Goal: Information Seeking & Learning: Learn about a topic

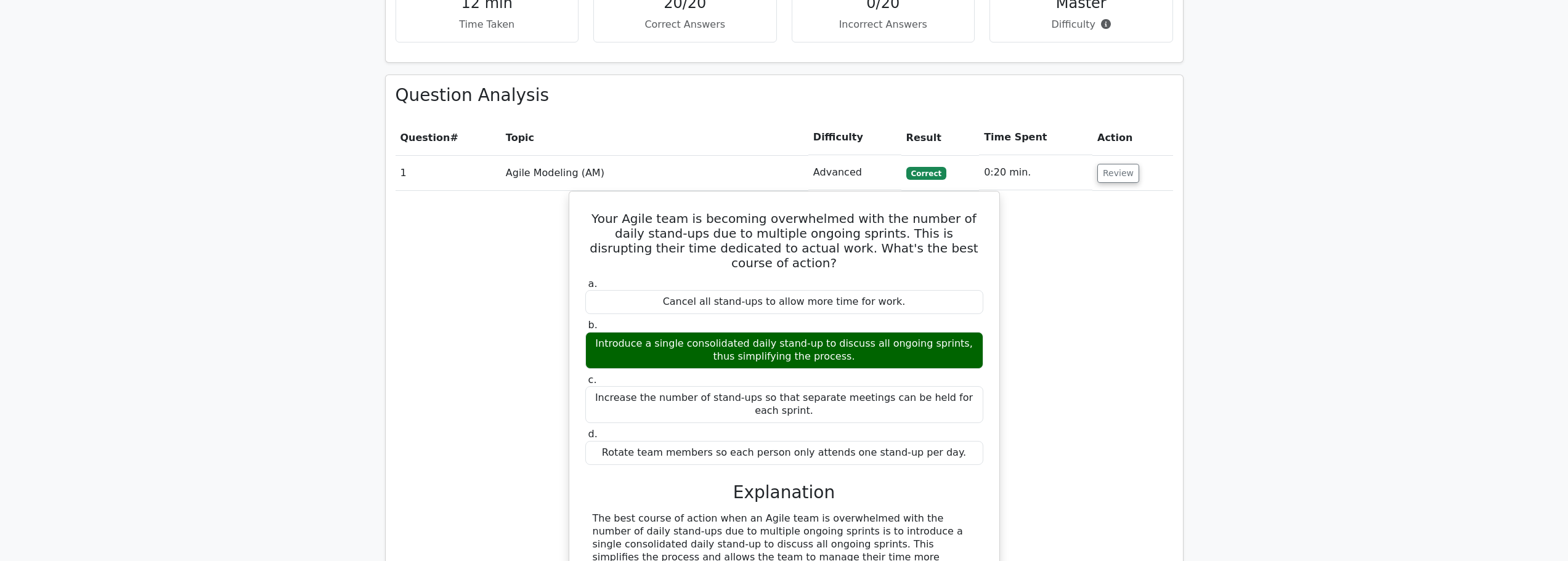
scroll to position [1171, 0]
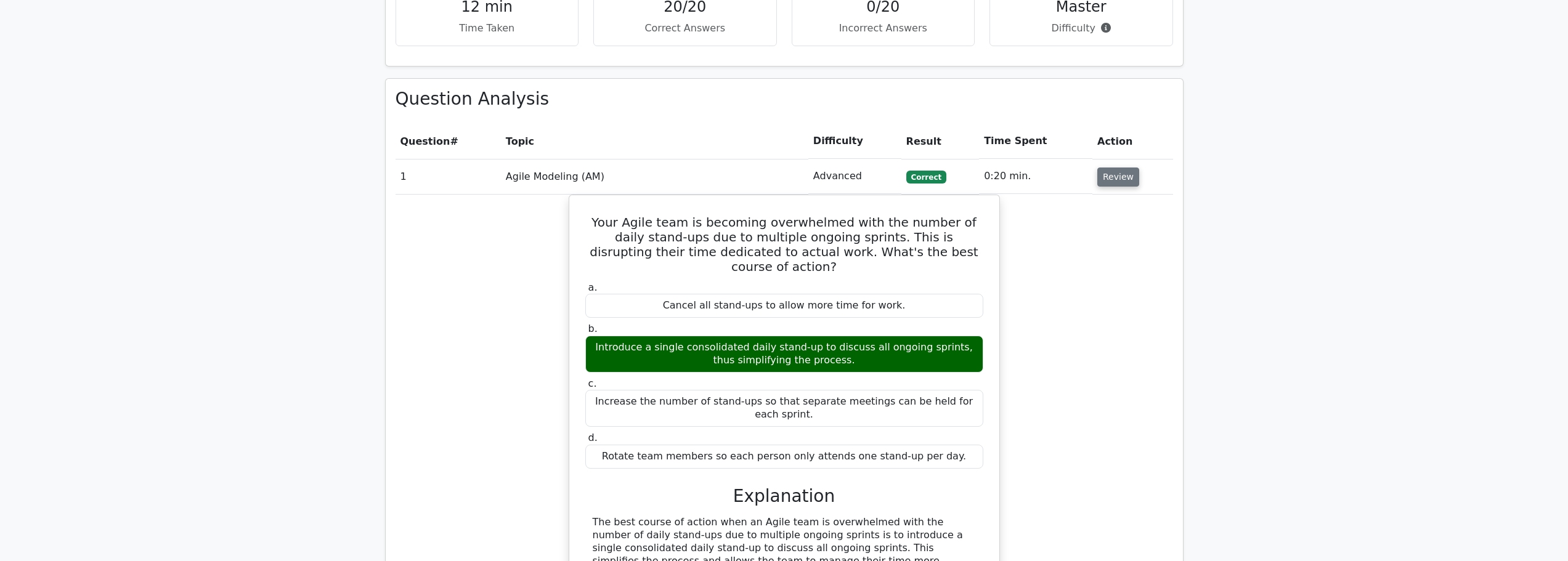
click at [1111, 167] on button "Review" at bounding box center [1118, 177] width 42 height 19
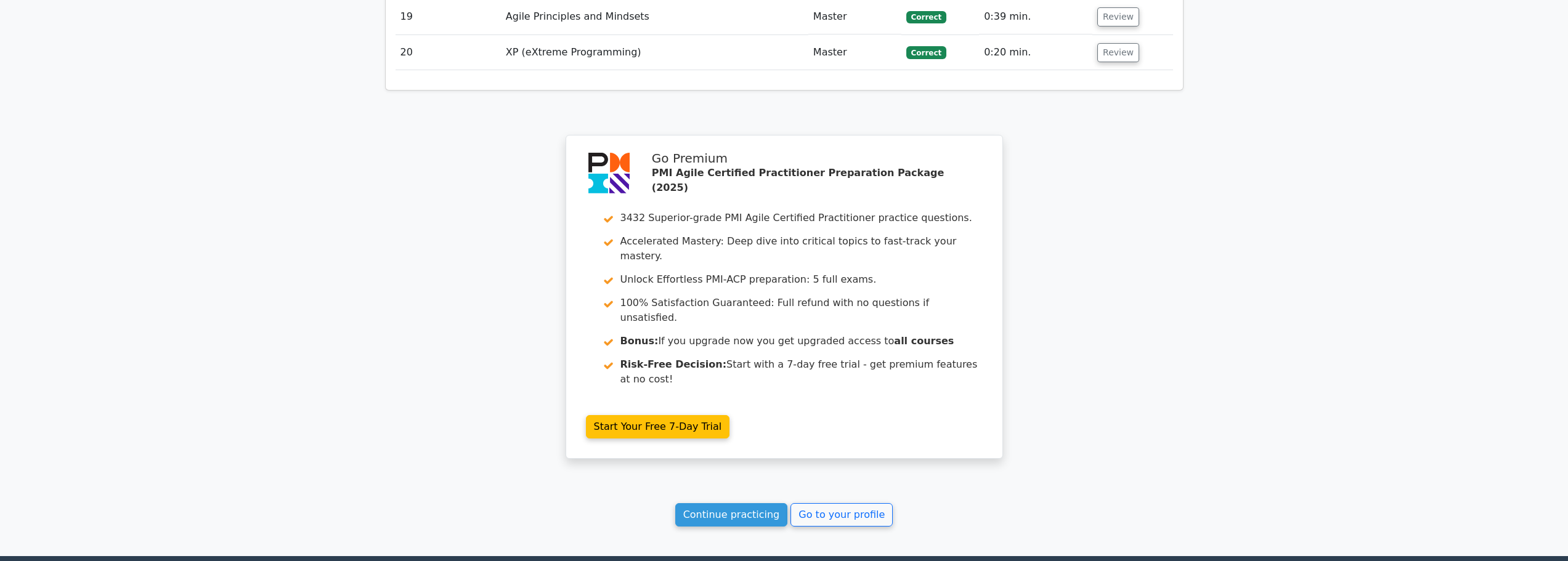
scroll to position [1972, 0]
click at [849, 503] on link "Go to your profile" at bounding box center [842, 514] width 102 height 24
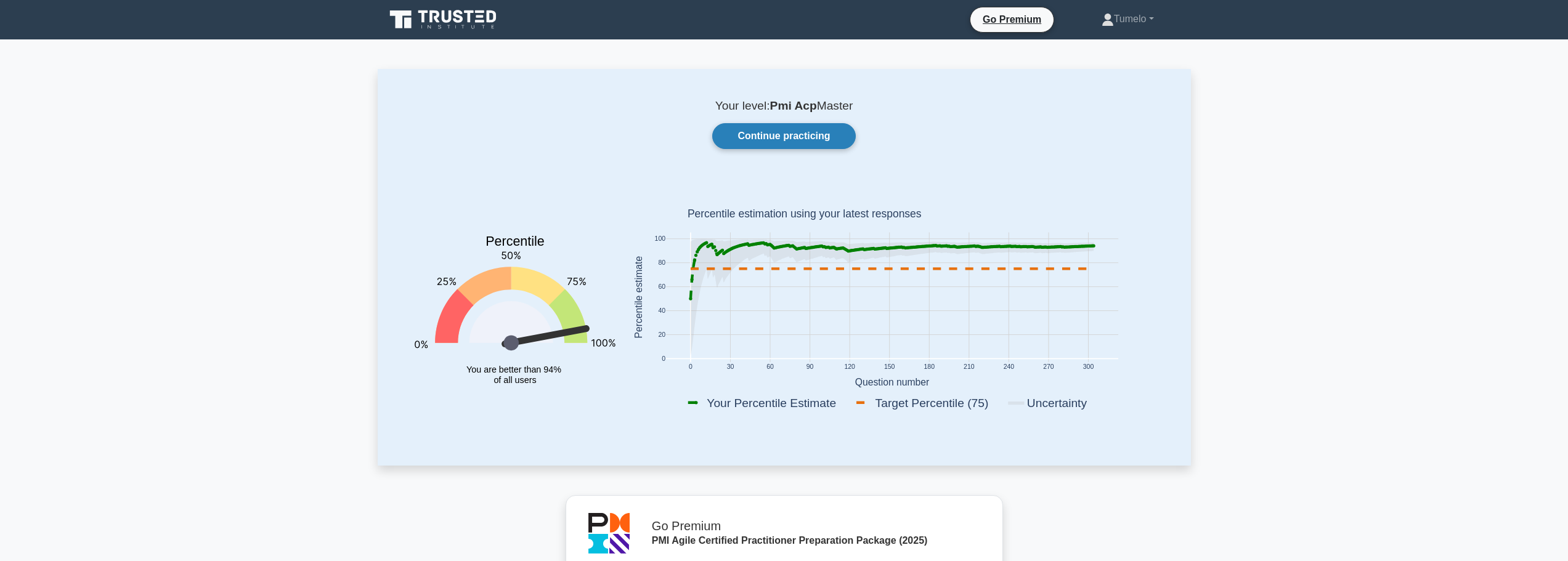
click at [787, 140] on link "Continue practicing" at bounding box center [784, 136] width 143 height 26
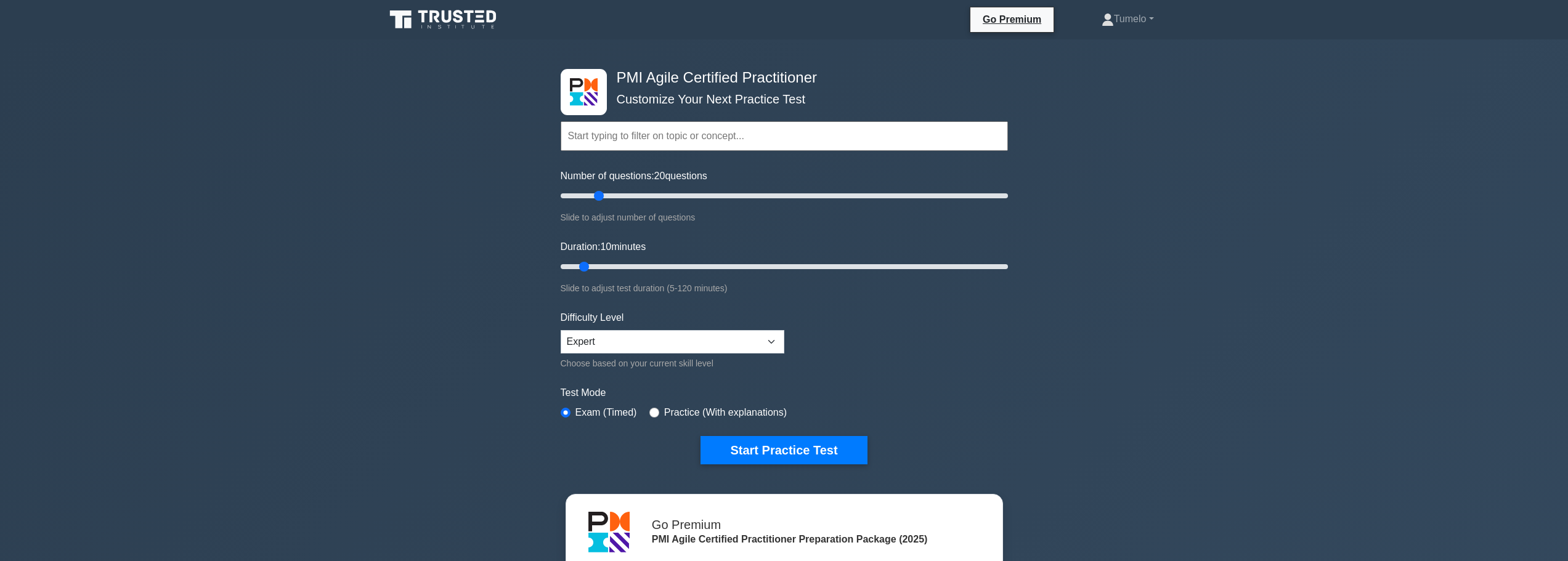
drag, startPoint x: 578, startPoint y: 197, endPoint x: 595, endPoint y: 197, distance: 17.0
type input "20"
click at [595, 197] on input "Number of questions: 20 questions" at bounding box center [784, 196] width 447 height 15
drag, startPoint x: 582, startPoint y: 267, endPoint x: 599, endPoint y: 267, distance: 17.0
type input "15"
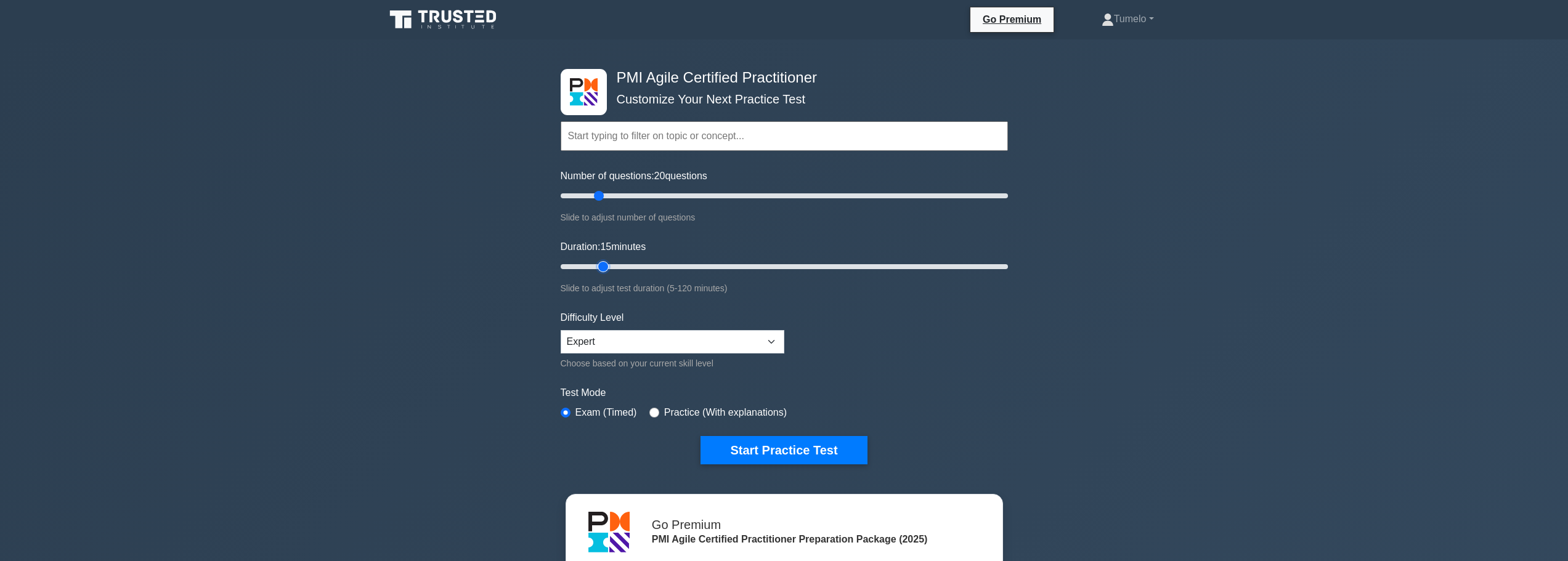
click at [599, 267] on input "Duration: 15 minutes" at bounding box center [784, 267] width 447 height 15
click at [811, 453] on button "Start Practice Test" at bounding box center [783, 450] width 166 height 29
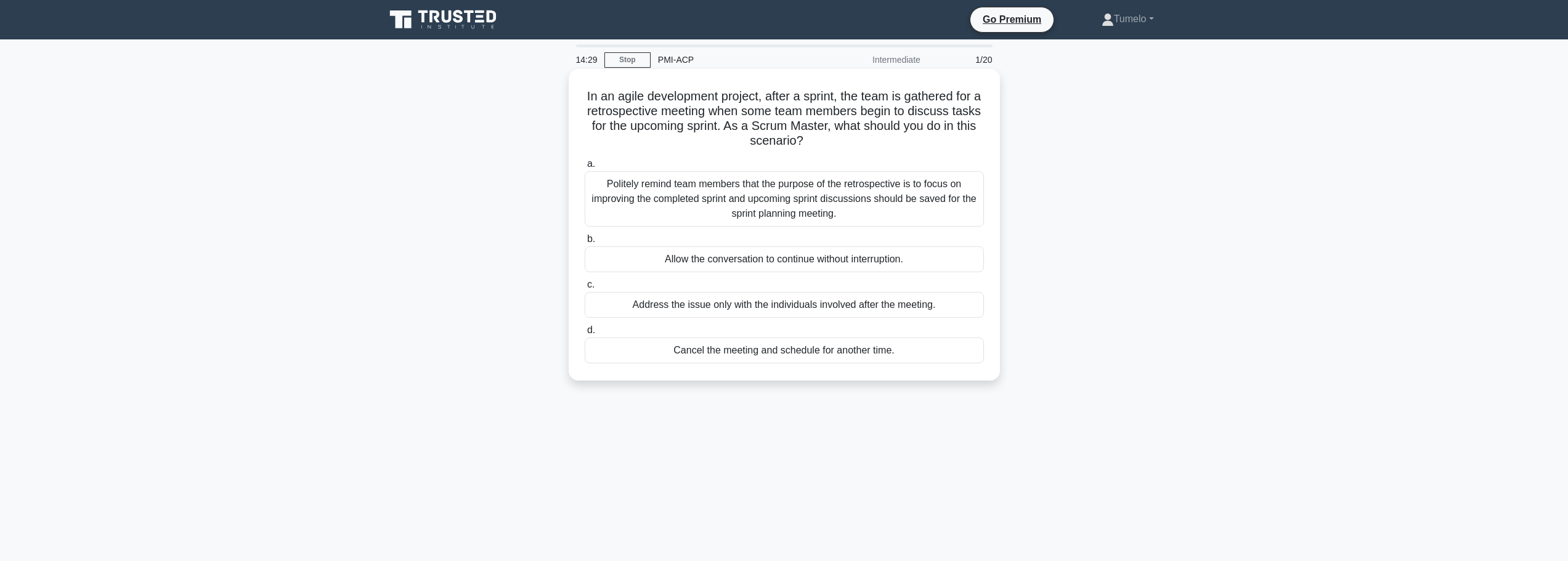
click at [782, 210] on div "Politely remind team members that the purpose of the retrospective is to focus …" at bounding box center [784, 198] width 399 height 55
click at [585, 168] on input "a. Politely remind team members that the purpose of the retrospective is to foc…" at bounding box center [585, 164] width 0 height 8
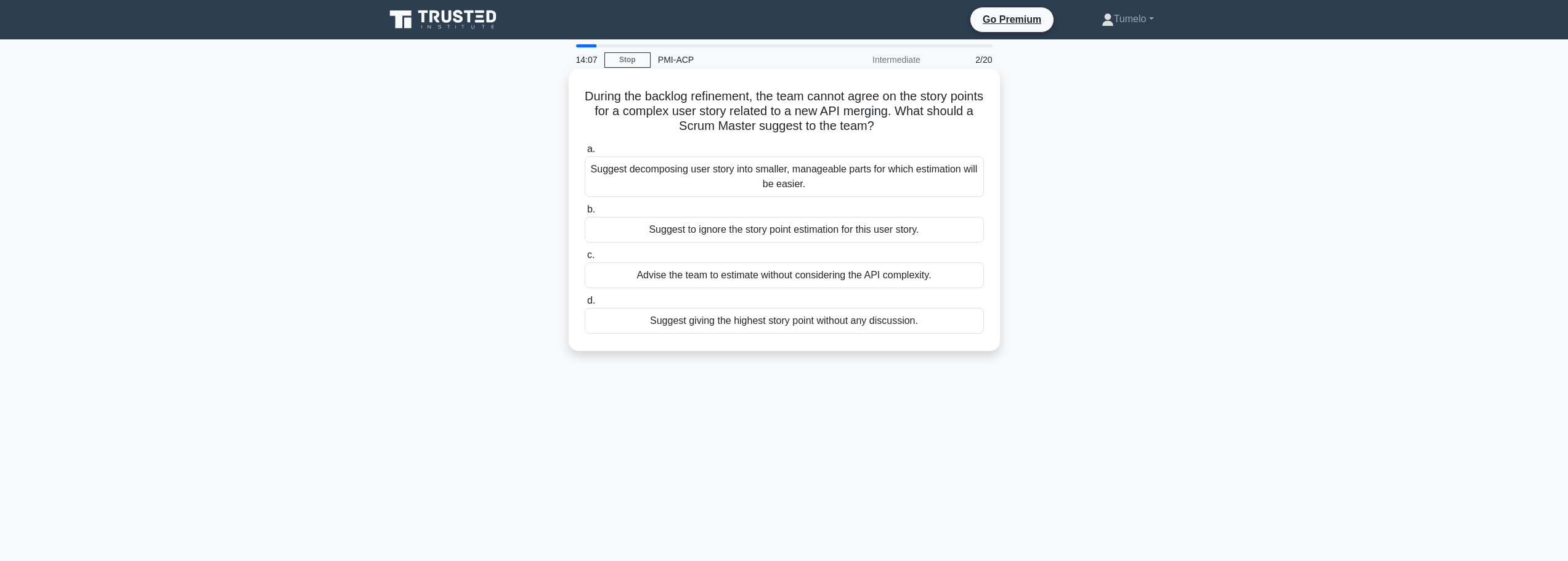
click at [841, 175] on div "Suggest decomposing user story into smaller, manageable parts for which estimat…" at bounding box center [784, 177] width 399 height 40
click at [585, 154] on input "a. Suggest decomposing user story into smaller, manageable parts for which esti…" at bounding box center [585, 149] width 0 height 8
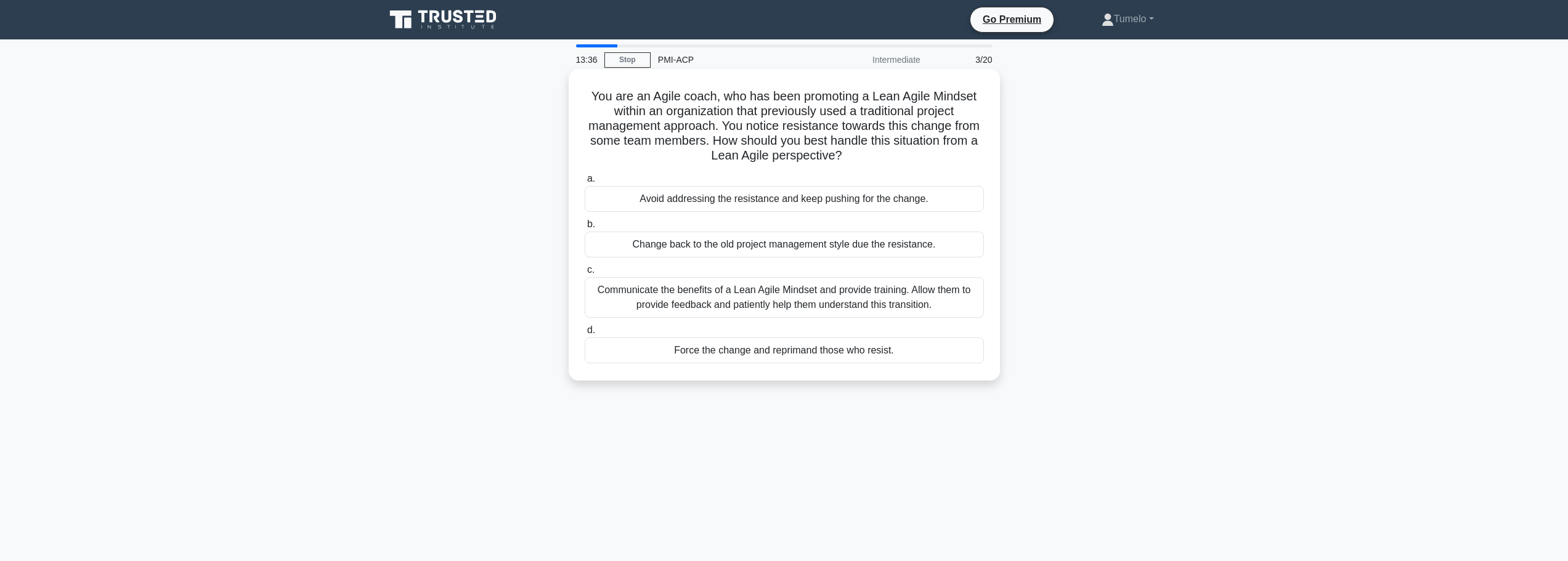
click at [825, 305] on div "Communicate the benefits of a Lean Agile Mindset and provide training. Allow th…" at bounding box center [784, 297] width 399 height 40
click at [585, 274] on input "c. Communicate the benefits of a Lean Agile Mindset and provide training. Allow…" at bounding box center [585, 270] width 0 height 8
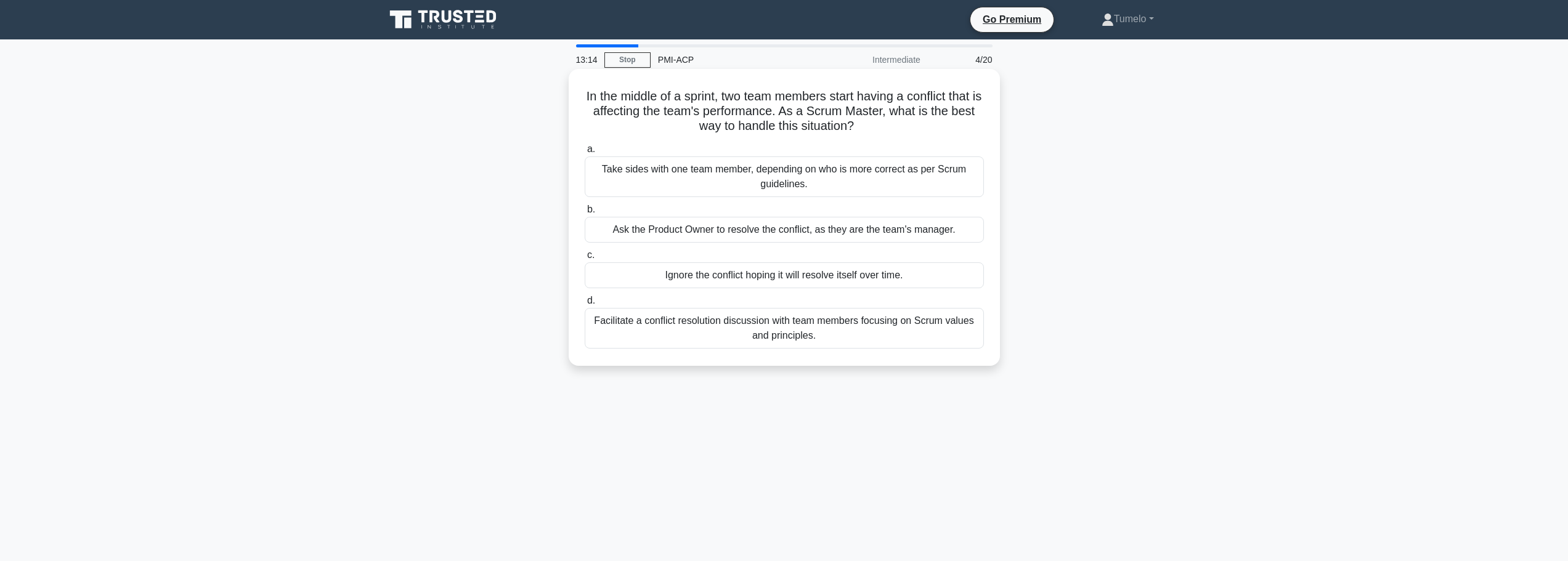
click at [723, 330] on div "Facilitate a conflict resolution discussion with team members focusing on Scrum…" at bounding box center [784, 328] width 399 height 40
click at [585, 305] on input "d. Facilitate a conflict resolution discussion with team members focusing on Sc…" at bounding box center [585, 300] width 0 height 8
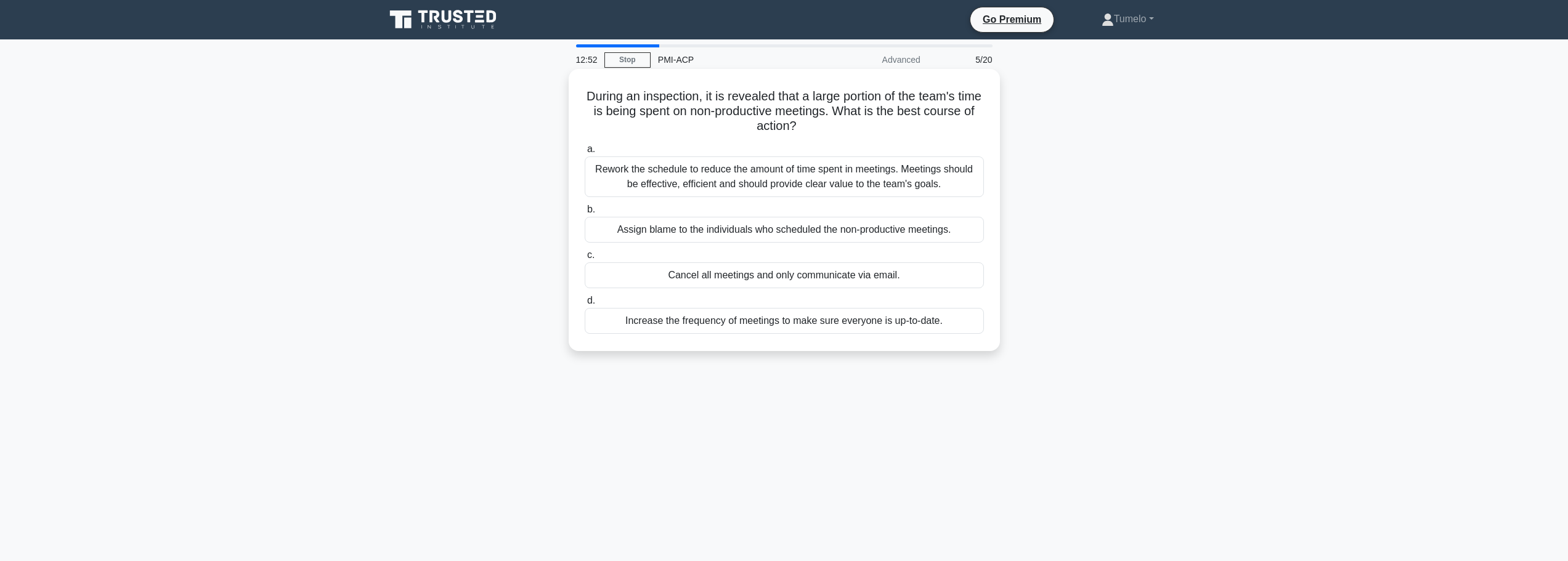
click at [768, 185] on div "Rework the schedule to reduce the amount of time spent in meetings. Meetings sh…" at bounding box center [784, 177] width 399 height 40
click at [585, 154] on input "a. Rework the schedule to reduce the amount of time spent in meetings. Meetings…" at bounding box center [585, 149] width 0 height 8
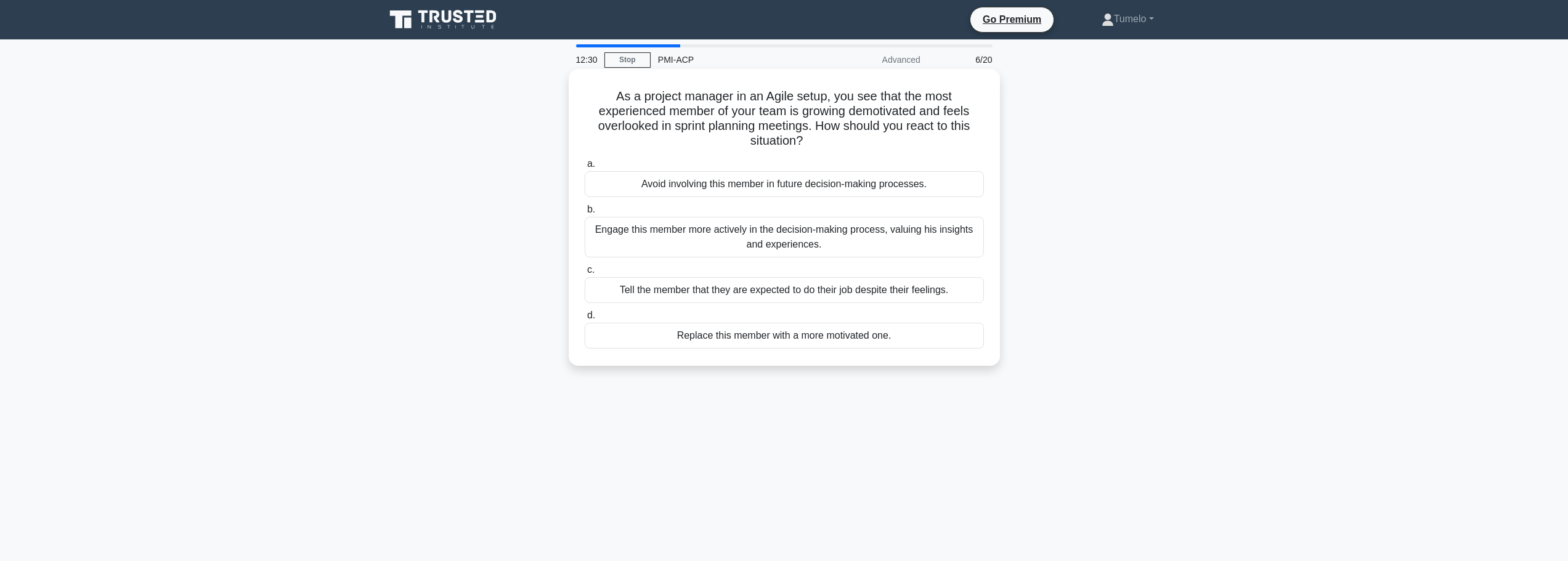
click at [862, 244] on div "Engage this member more actively in the decision-making process, valuing his in…" at bounding box center [784, 237] width 399 height 40
click at [585, 214] on input "b. Engage this member more actively in the decision-making process, valuing his…" at bounding box center [585, 210] width 0 height 8
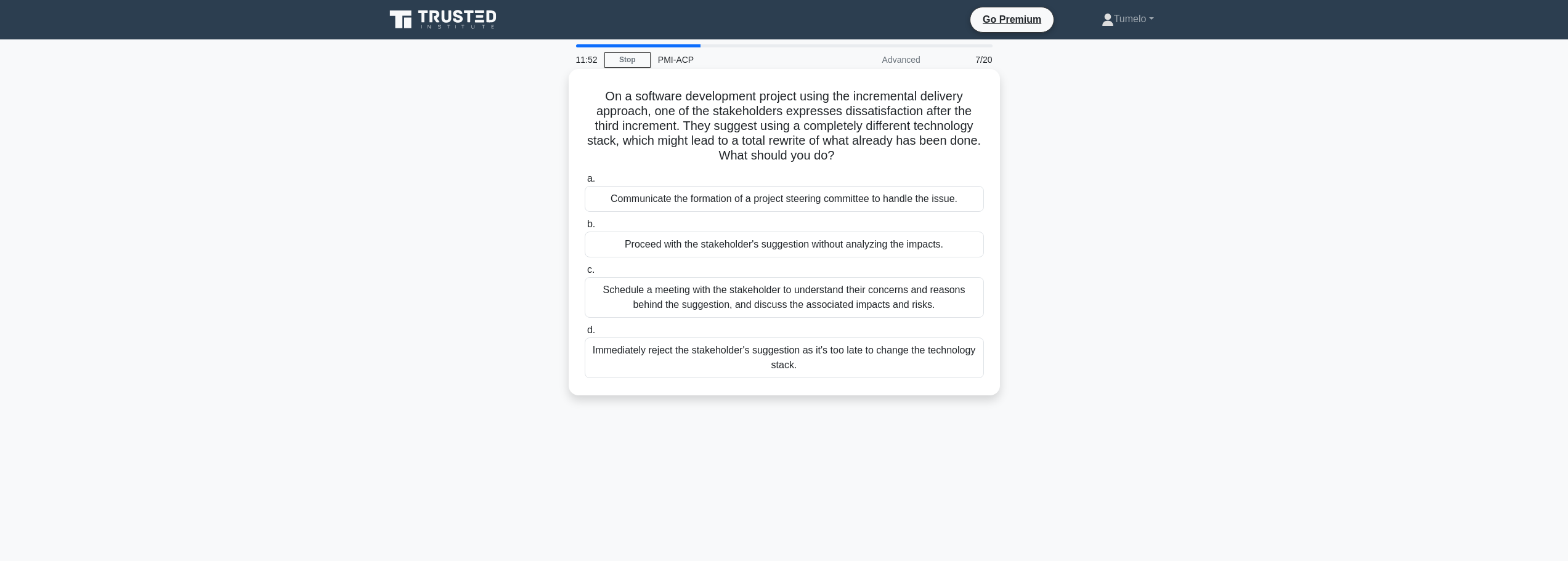
click at [779, 295] on div "Schedule a meeting with the stakeholder to understand their concerns and reason…" at bounding box center [784, 297] width 399 height 40
click at [585, 274] on input "c. Schedule a meeting with the stakeholder to understand their concerns and rea…" at bounding box center [585, 270] width 0 height 8
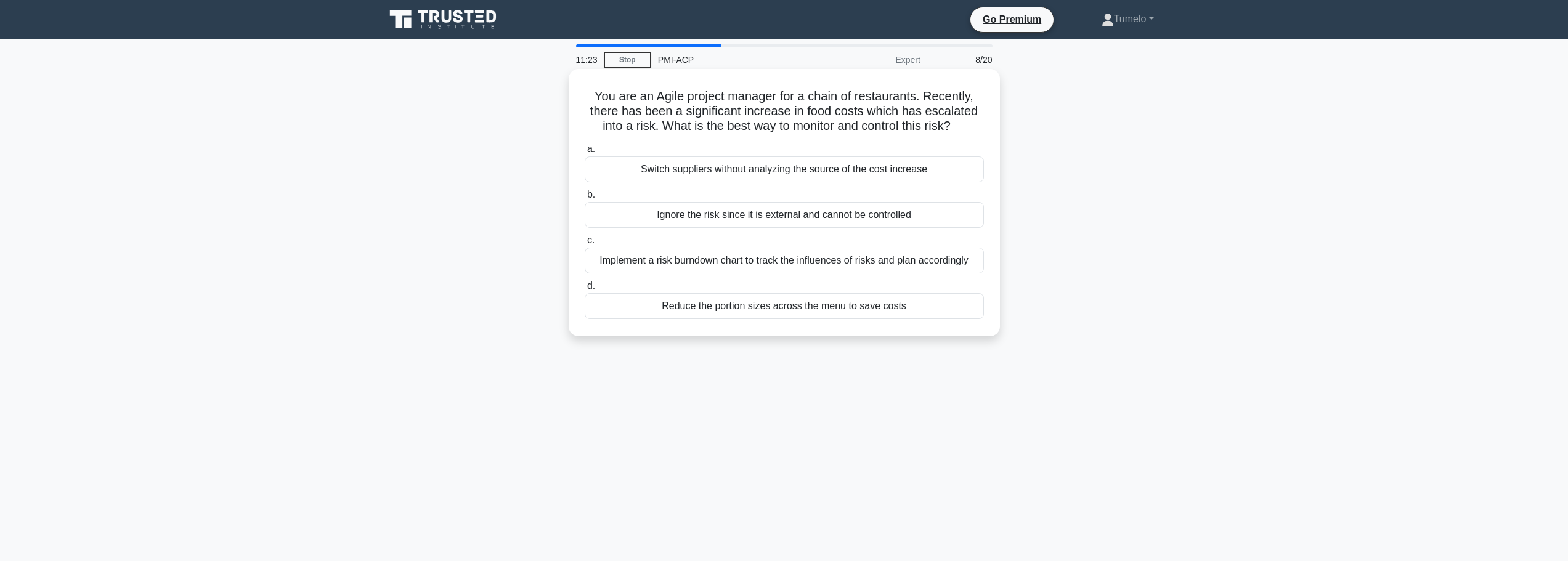
click at [740, 264] on div "Implement a risk burndown chart to track the influences of risks and plan accor…" at bounding box center [784, 261] width 399 height 26
click at [585, 244] on input "c. Implement a risk burndown chart to track the influences of risks and plan ac…" at bounding box center [585, 240] width 0 height 8
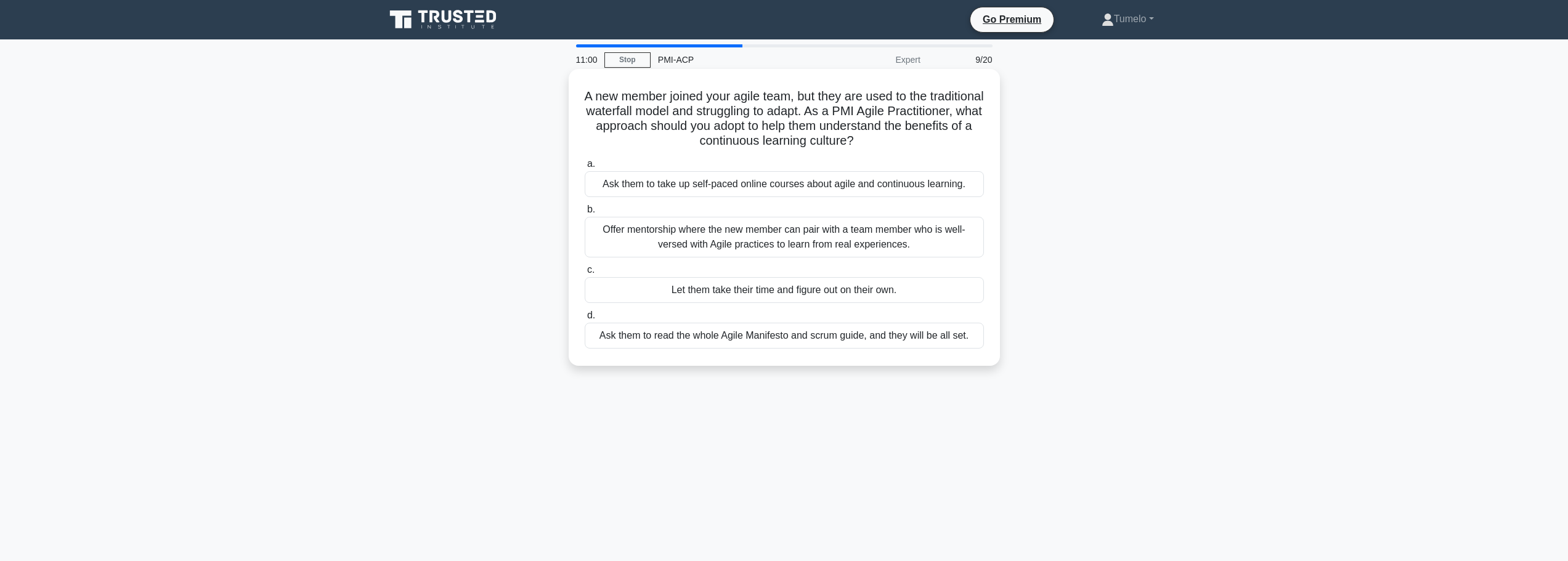
click at [916, 234] on div "Offer mentorship where the new member can pair with a team member who is well-v…" at bounding box center [784, 237] width 399 height 40
click at [585, 214] on input "b. Offer mentorship where the new member can pair with a team member who is wel…" at bounding box center [585, 210] width 0 height 8
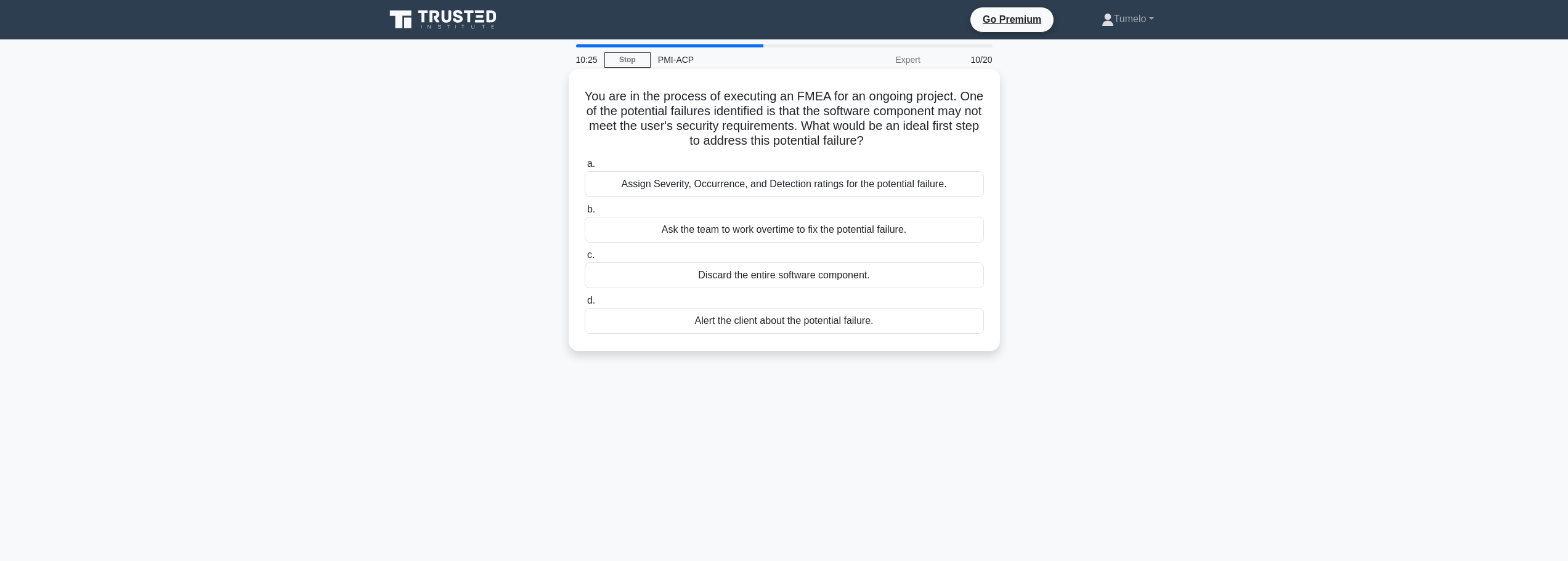
click at [812, 188] on div "Assign Severity, Occurrence, and Detection ratings for the potential failure." at bounding box center [784, 184] width 399 height 26
click at [585, 168] on input "a. Assign Severity, Occurrence, and Detection ratings for the potential failure." at bounding box center [585, 164] width 0 height 8
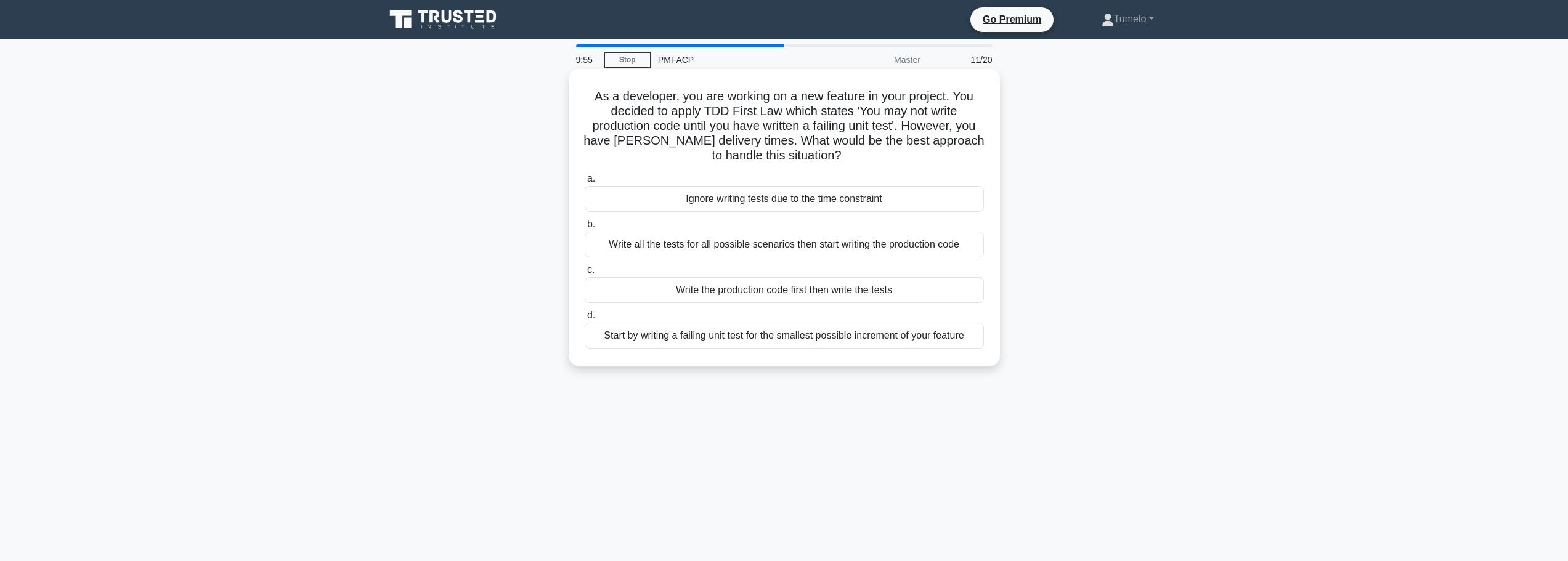
click at [874, 336] on div "Start by writing a failing unit test for the smallest possible increment of you…" at bounding box center [784, 336] width 399 height 26
click at [585, 320] on input "d. Start by writing a failing unit test for the smallest possible increment of …" at bounding box center [585, 315] width 0 height 8
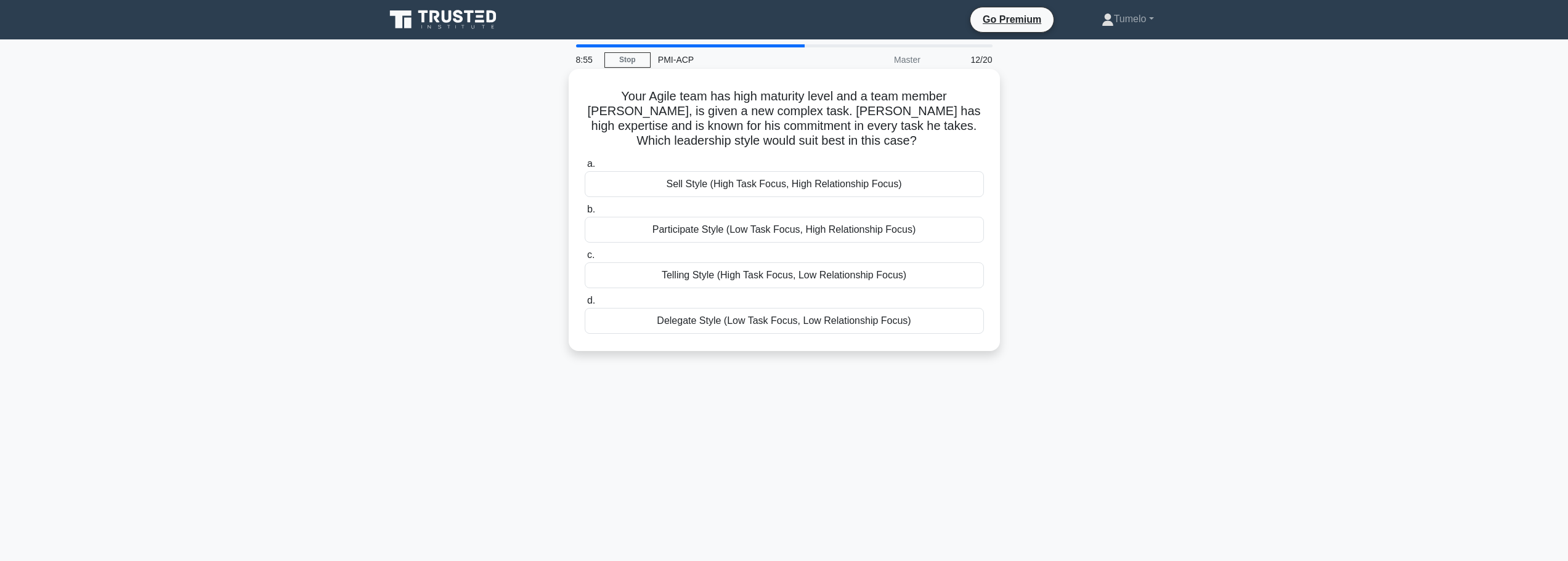
click at [773, 232] on div "Participate Style (Low Task Focus, High Relationship Focus)" at bounding box center [784, 230] width 399 height 26
click at [585, 214] on input "b. Participate Style (Low Task Focus, High Relationship Focus)" at bounding box center [585, 210] width 0 height 8
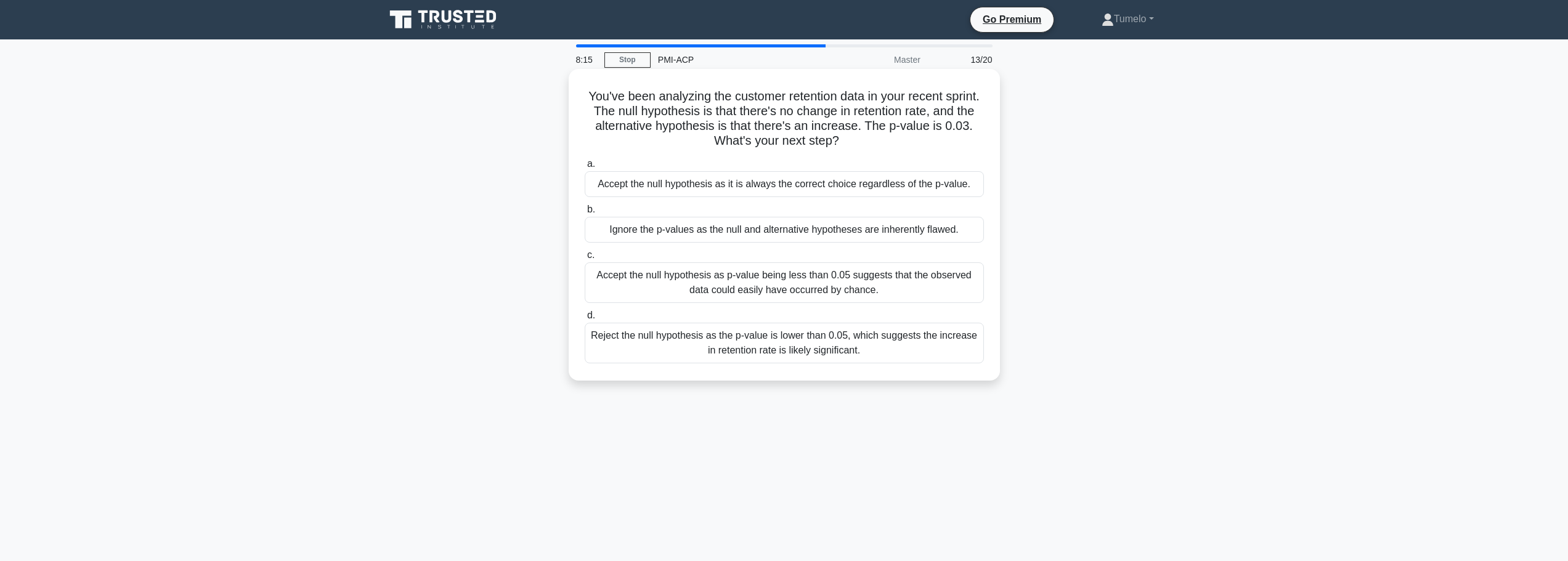
click at [880, 285] on div "Accept the null hypothesis as p-value being less than 0.05 suggests that the ob…" at bounding box center [784, 282] width 399 height 40
click at [585, 259] on input "c. Accept the null hypothesis as p-value being less than 0.05 suggests that the…" at bounding box center [585, 255] width 0 height 8
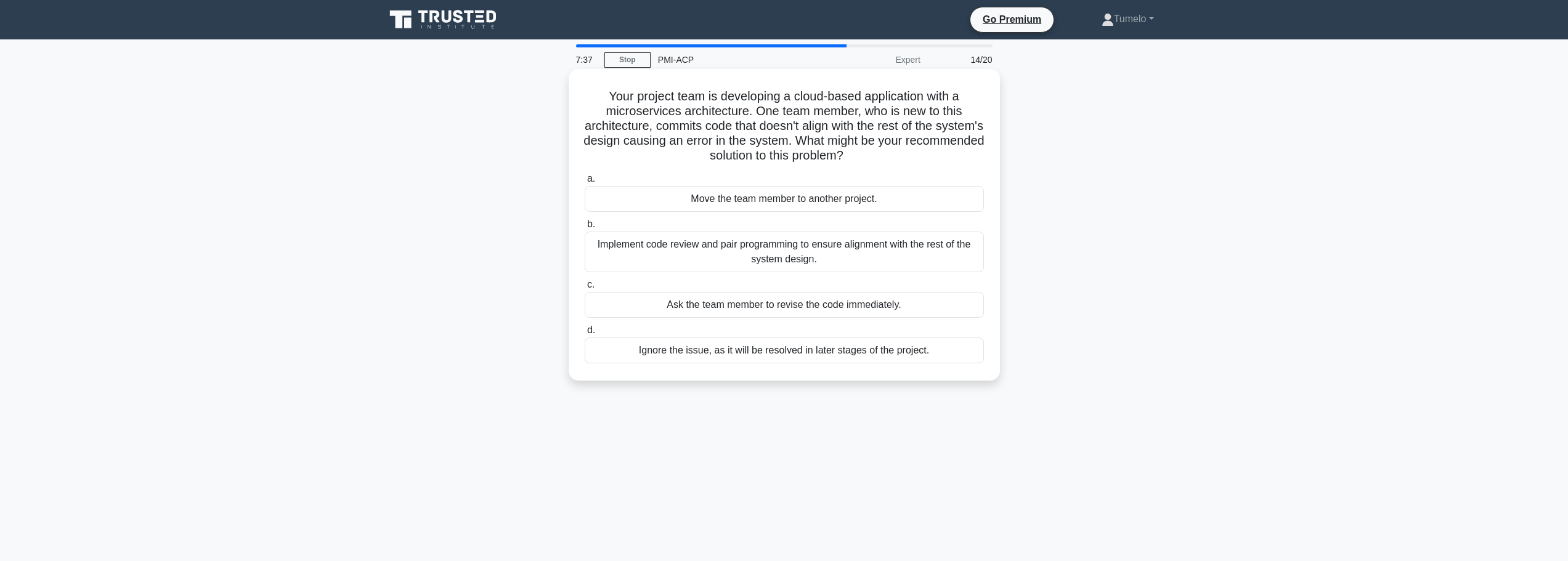
click at [776, 254] on div "Implement code review and pair programming to ensure alignment with the rest of…" at bounding box center [784, 251] width 399 height 40
click at [585, 228] on input "b. Implement code review and pair programming to ensure alignment with the rest…" at bounding box center [585, 225] width 0 height 8
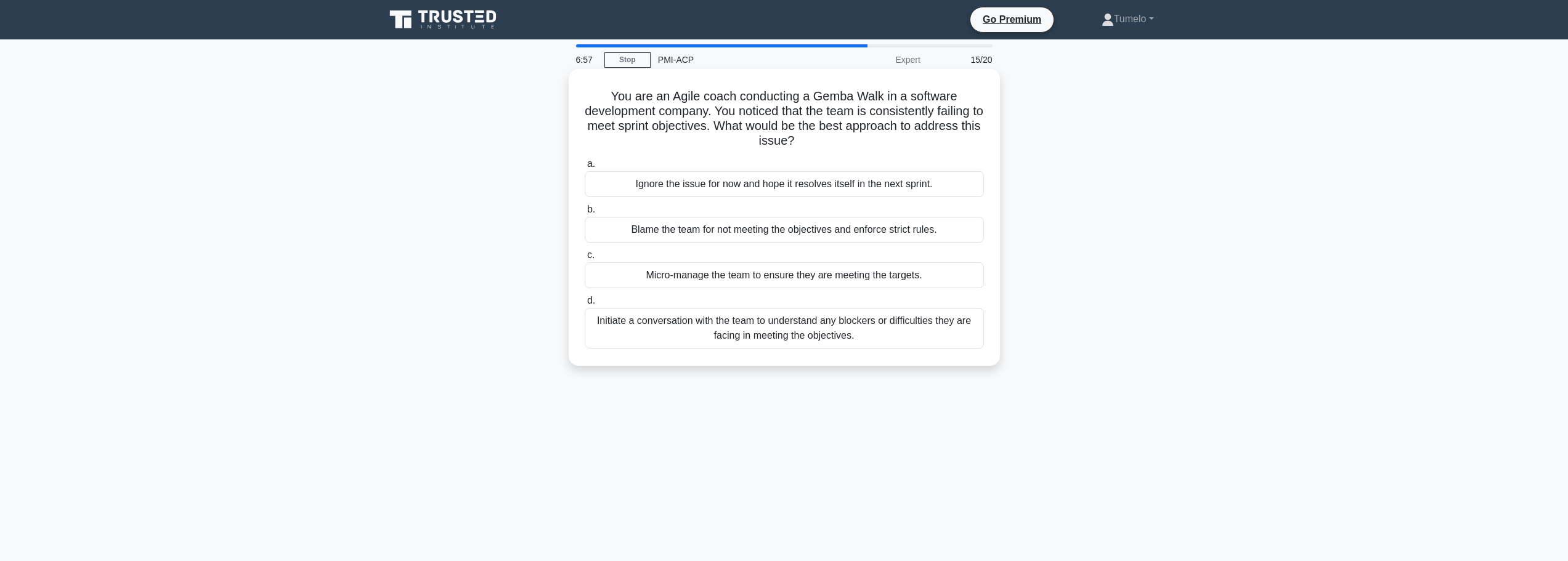
click at [893, 336] on div "Initiate a conversation with the team to understand any blockers or difficultie…" at bounding box center [784, 328] width 399 height 40
click at [585, 305] on input "d. Initiate a conversation with the team to understand any blockers or difficul…" at bounding box center [585, 300] width 0 height 8
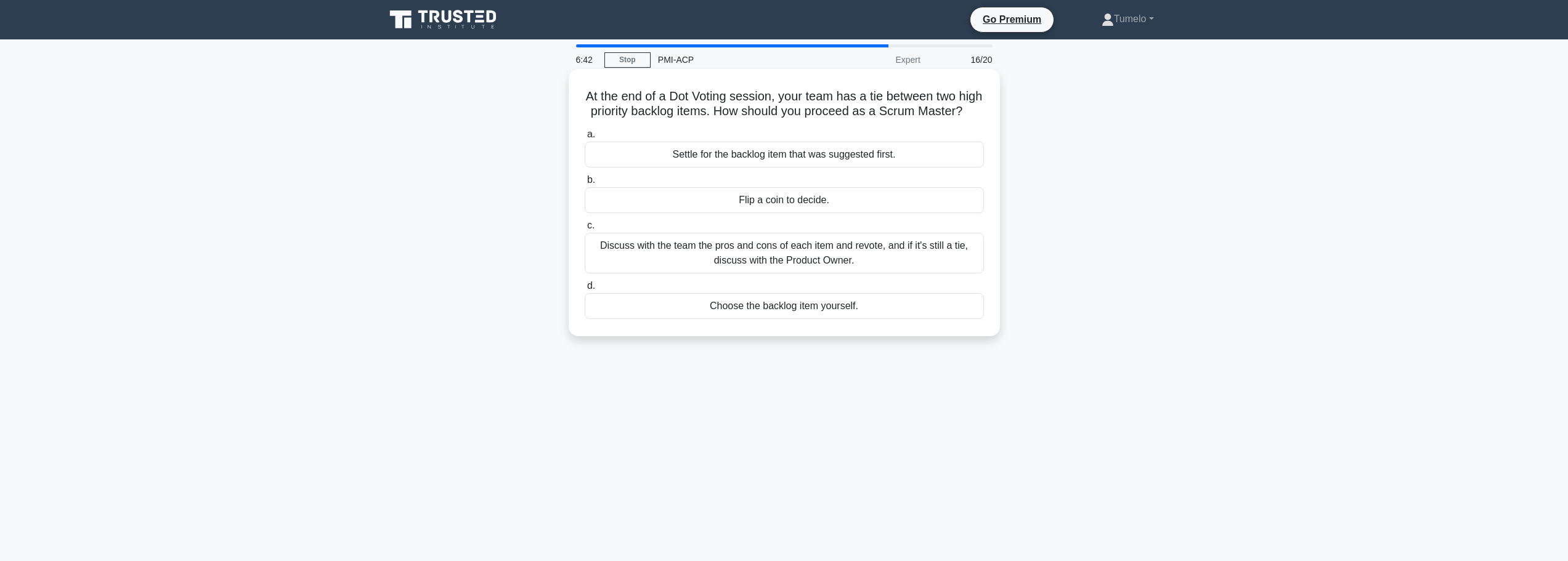
click at [809, 271] on div "Discuss with the team the pros and cons of each item and revote, and if it's st…" at bounding box center [784, 253] width 399 height 40
click at [585, 230] on input "c. Discuss with the team the pros and cons of each item and revote, and if it's…" at bounding box center [585, 226] width 0 height 8
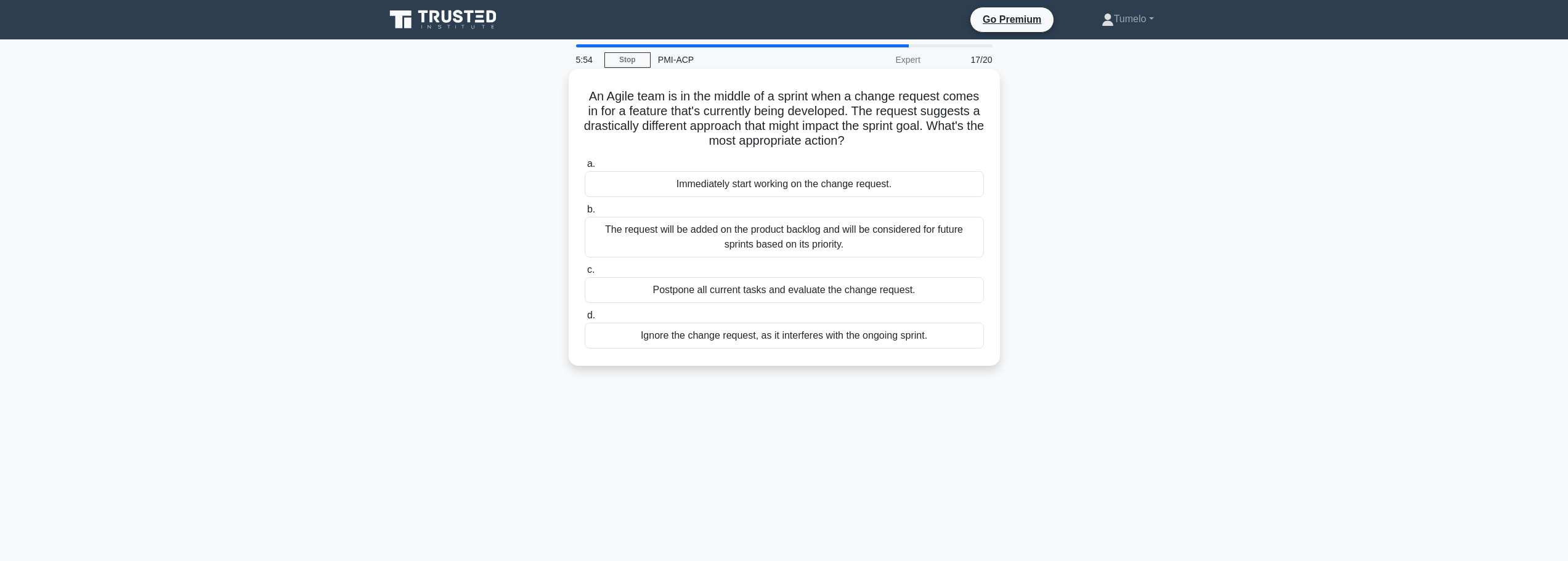
click at [824, 238] on div "The request will be added on the product backlog and will be considered for fut…" at bounding box center [784, 237] width 399 height 40
click at [585, 214] on input "b. The request will be added on the product backlog and will be considered for …" at bounding box center [585, 210] width 0 height 8
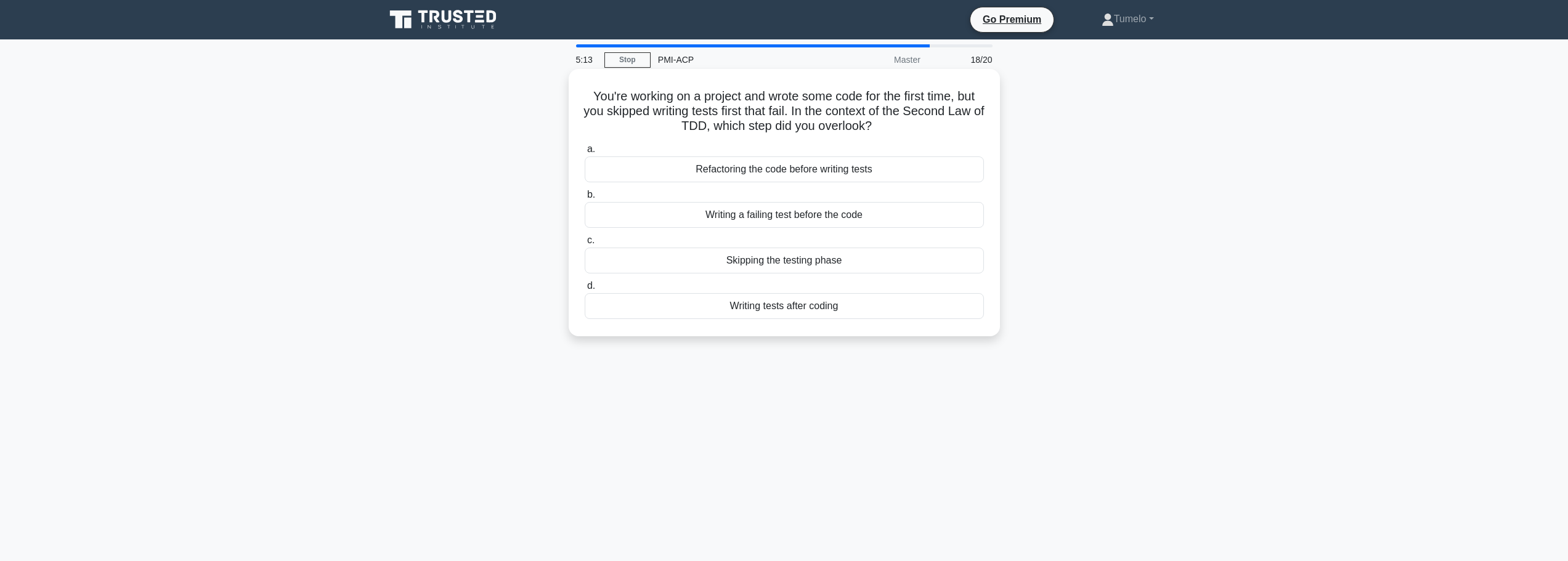
click at [817, 218] on div "Writing a failing test before the code" at bounding box center [784, 215] width 399 height 26
click at [585, 199] on input "b. Writing a failing test before the code" at bounding box center [585, 195] width 0 height 8
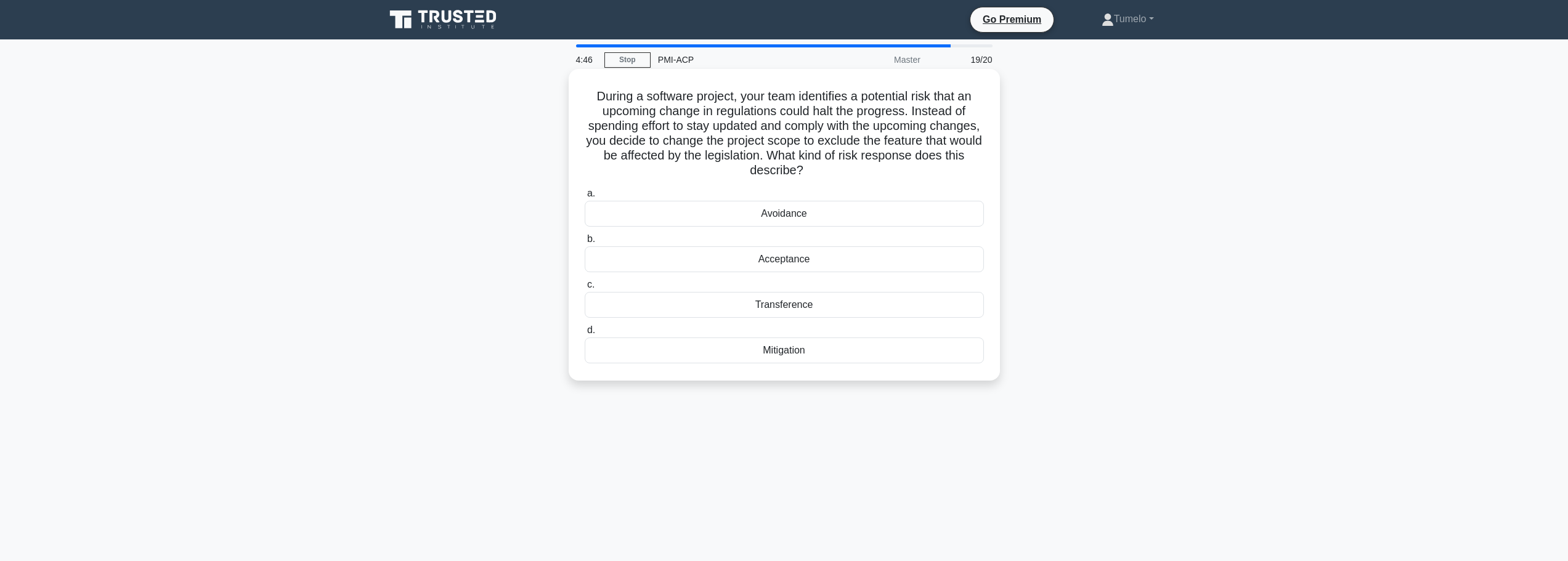
click at [792, 216] on div "Avoidance" at bounding box center [784, 214] width 399 height 26
click at [585, 198] on input "a. Avoidance" at bounding box center [585, 193] width 0 height 8
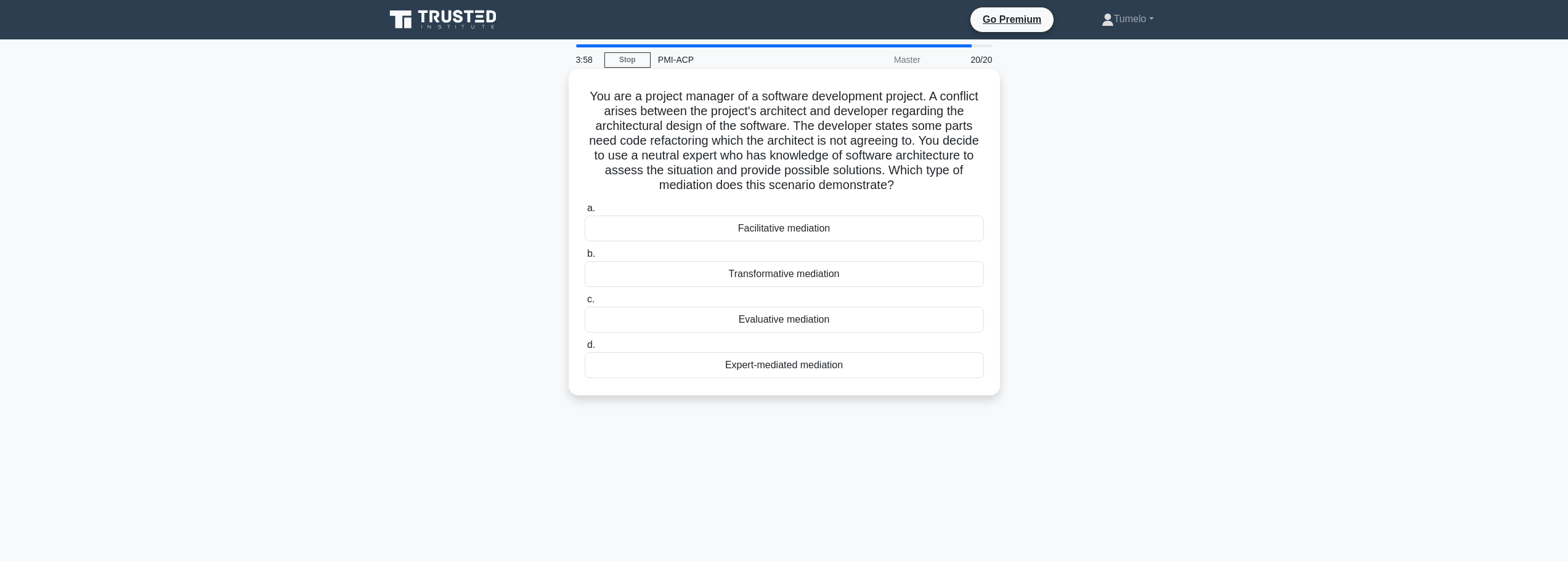
click at [789, 322] on div "Evaluative mediation" at bounding box center [784, 320] width 399 height 26
click at [585, 304] on input "c. Evaluative mediation" at bounding box center [585, 299] width 0 height 8
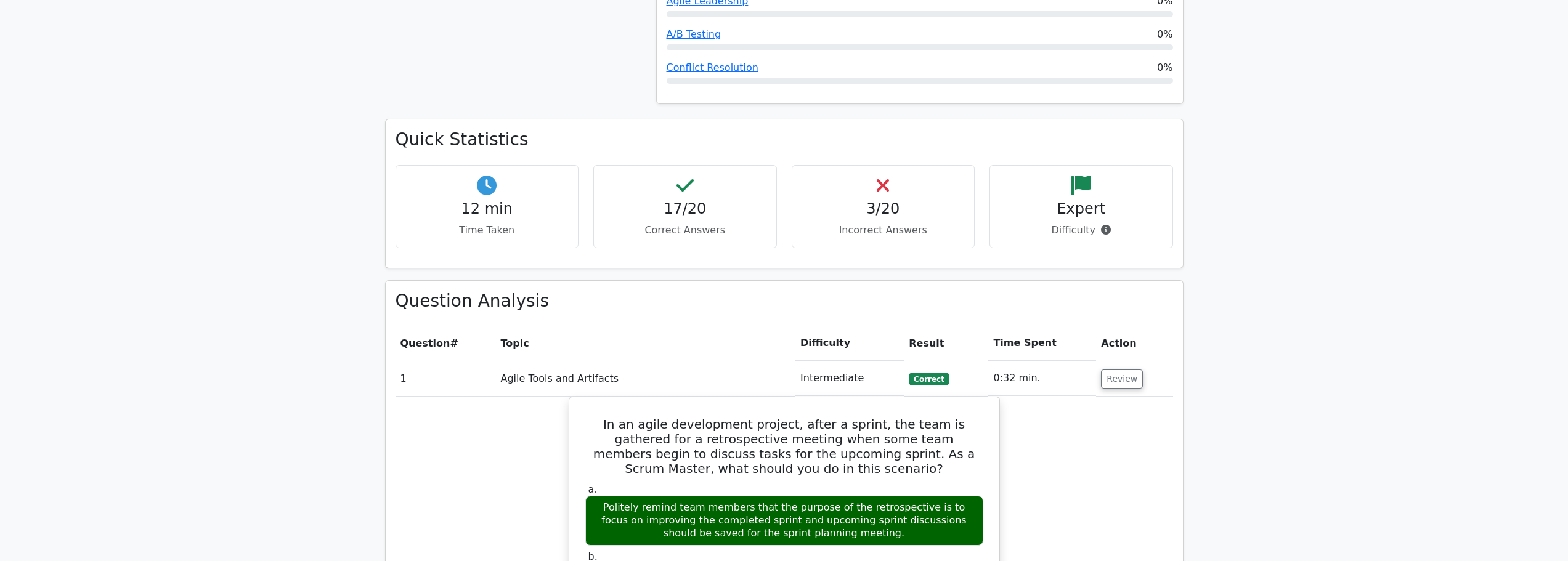
scroll to position [1109, 0]
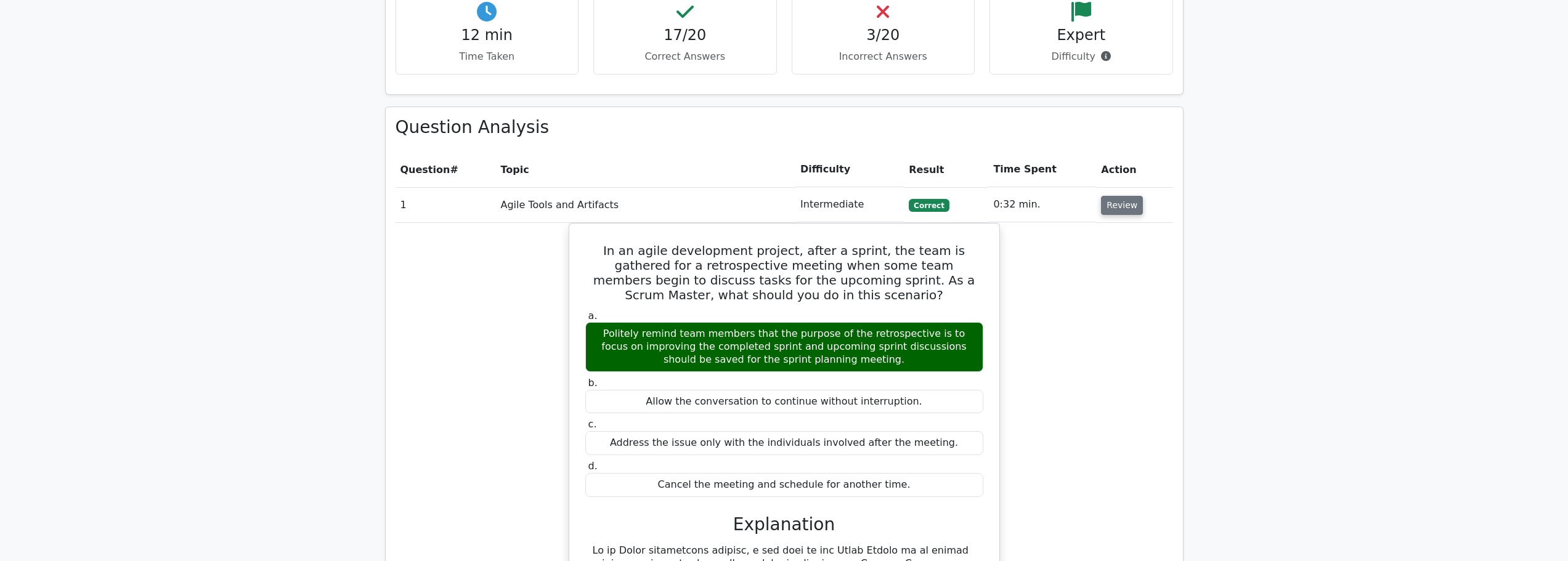
click at [1119, 196] on button "Review" at bounding box center [1121, 205] width 42 height 19
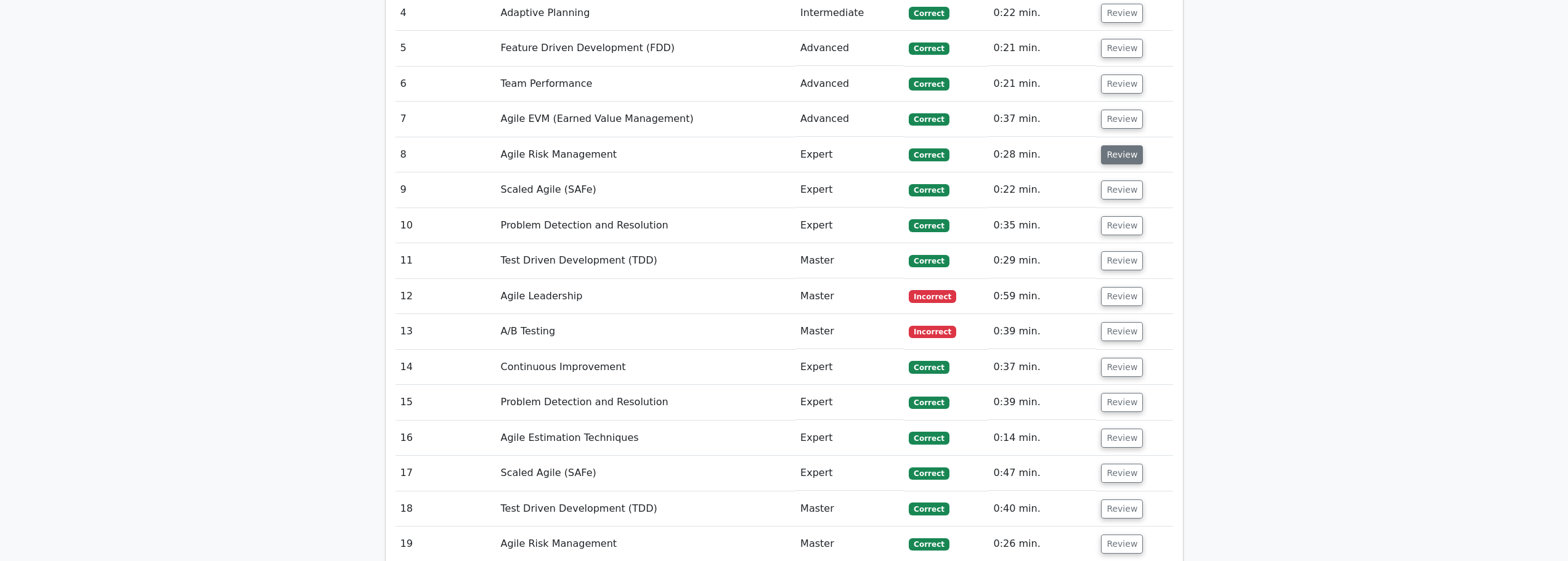
scroll to position [1478, 0]
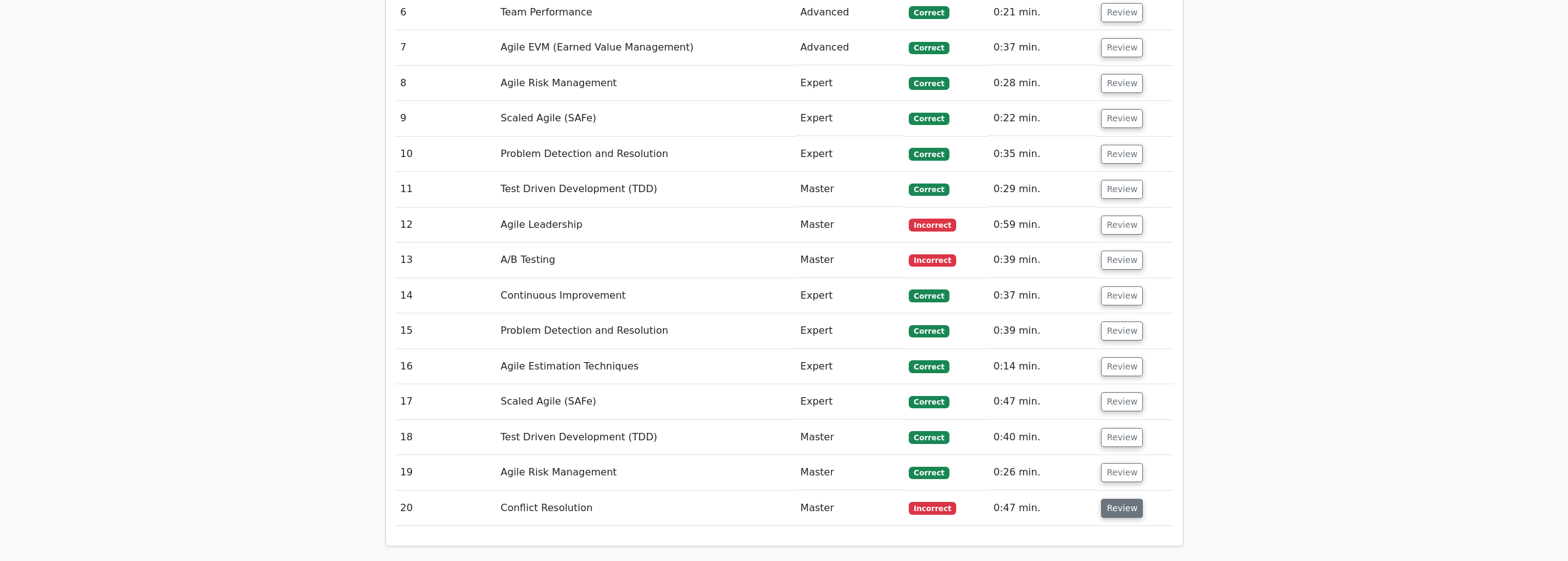
click at [1129, 499] on button "Review" at bounding box center [1121, 508] width 42 height 19
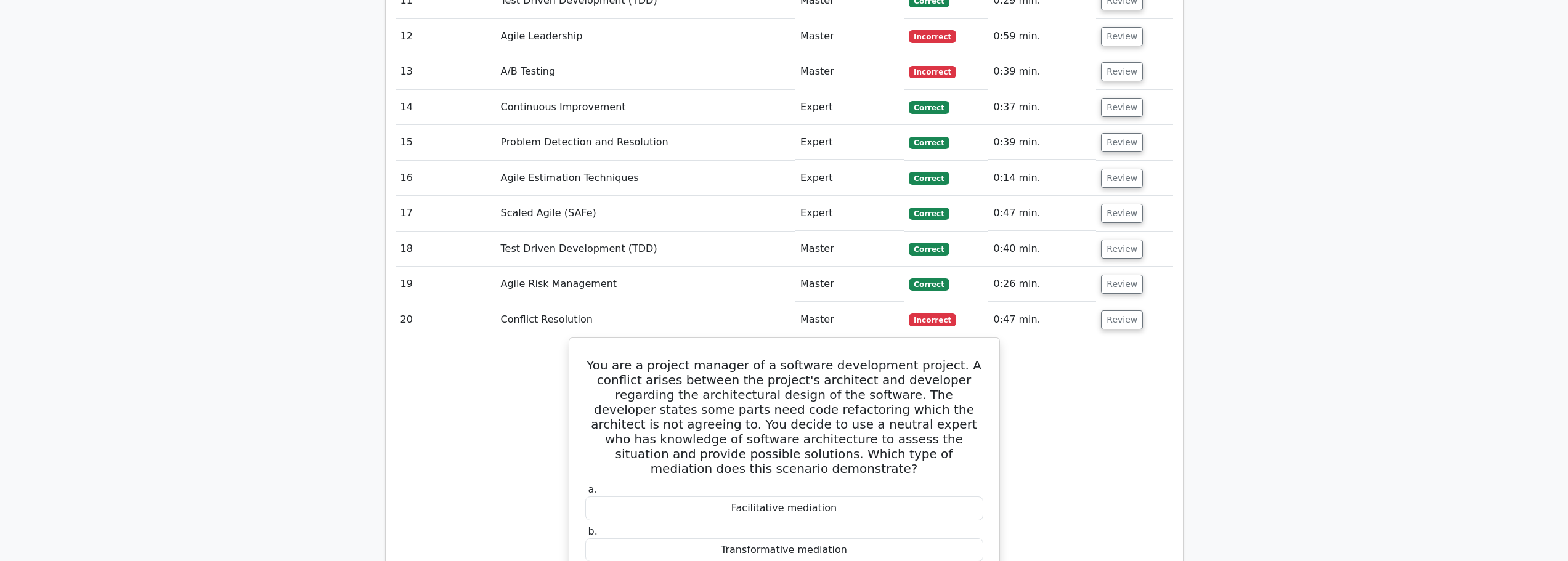
scroll to position [1602, 0]
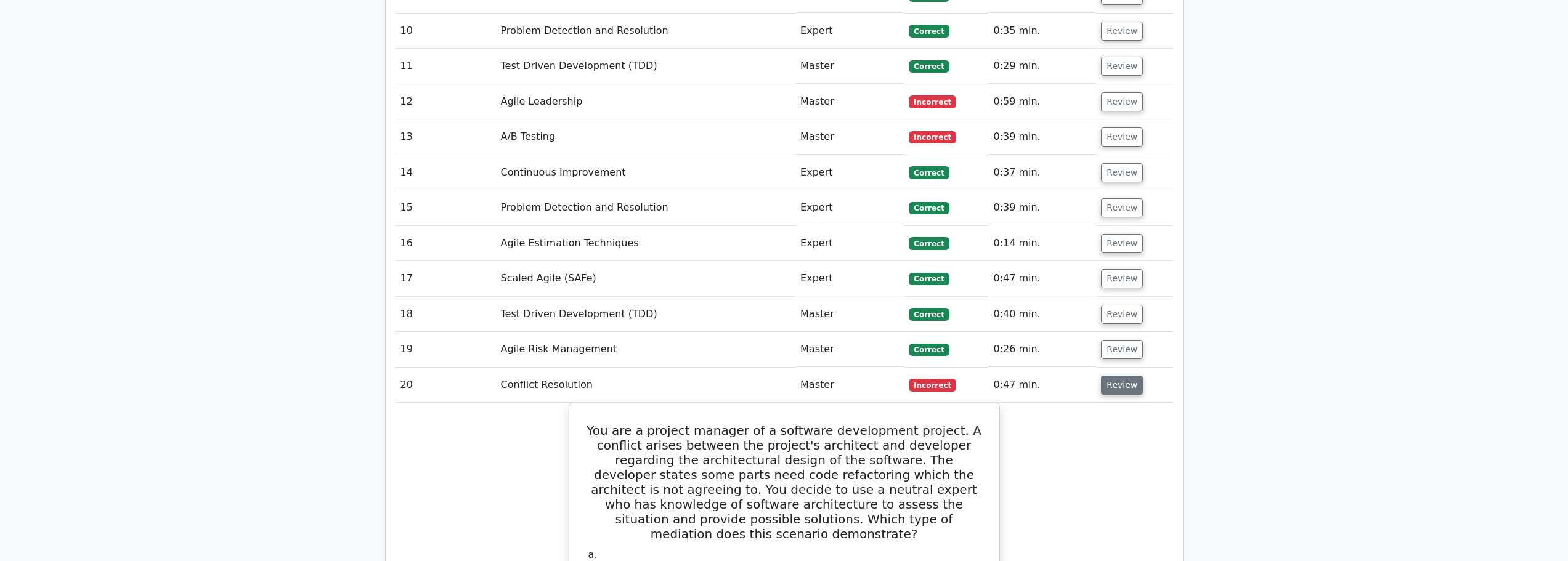
click at [1122, 376] on button "Review" at bounding box center [1121, 385] width 42 height 19
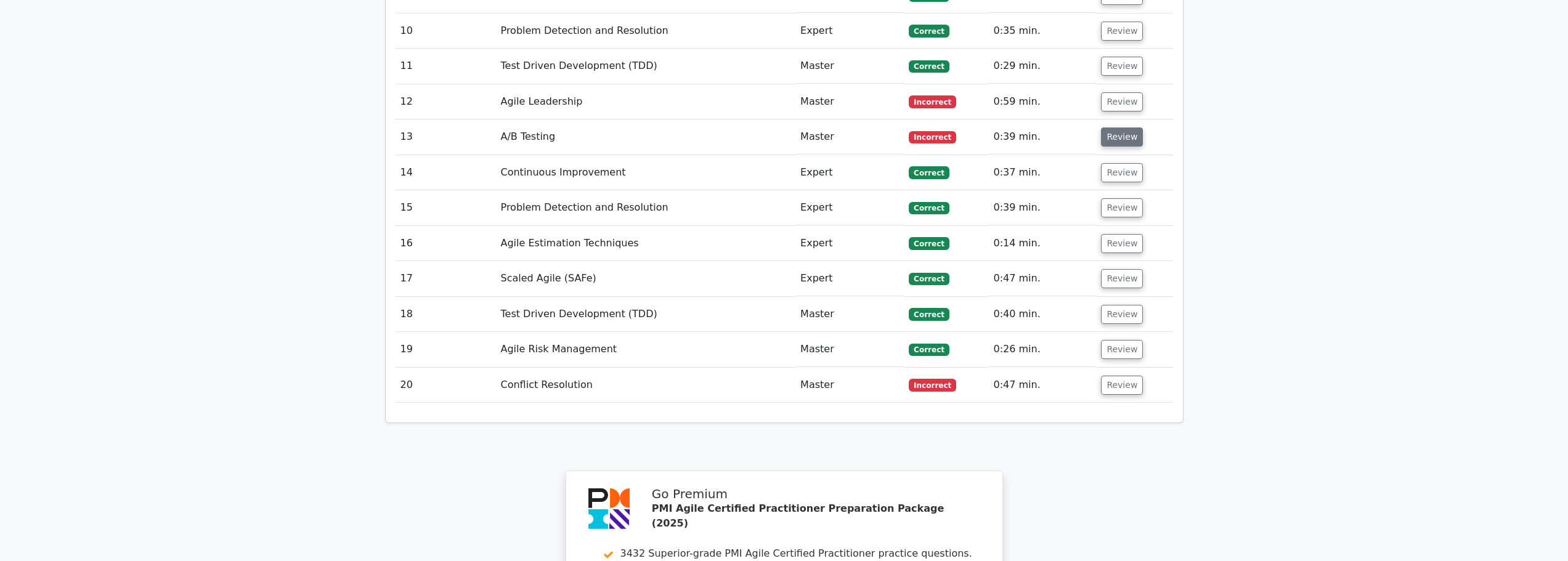
click at [1131, 128] on button "Review" at bounding box center [1121, 137] width 42 height 19
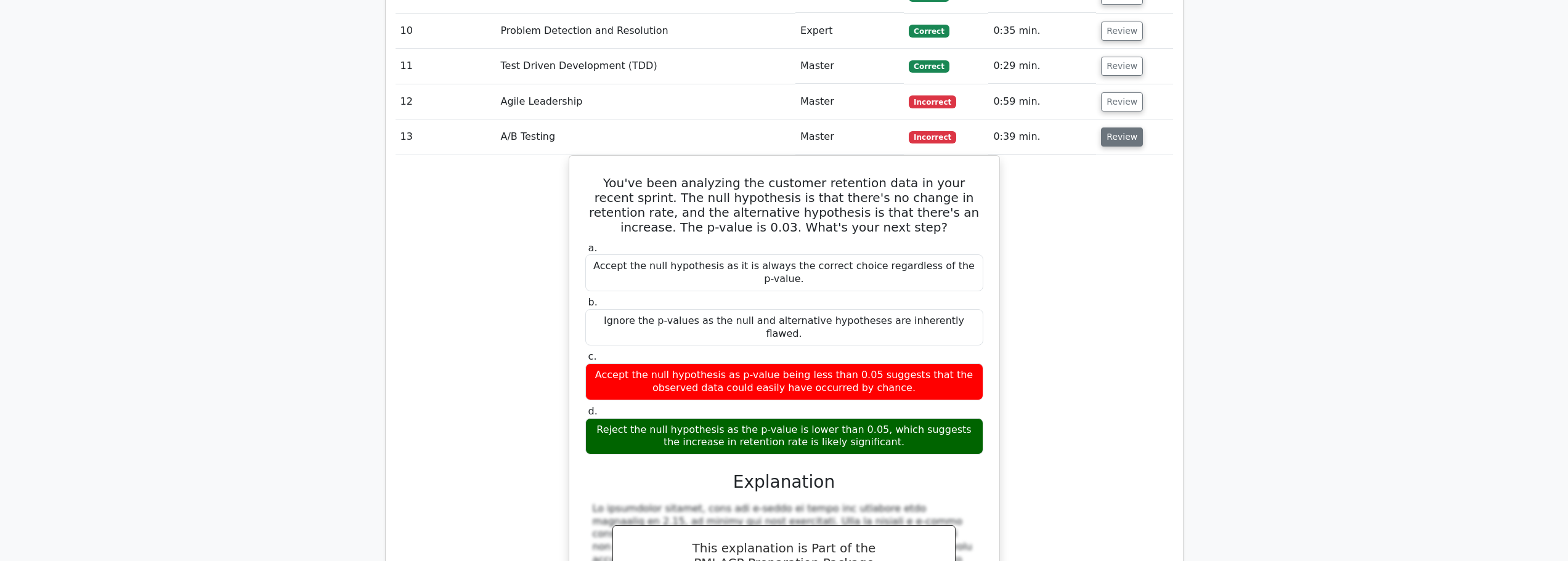
click at [1120, 128] on button "Review" at bounding box center [1121, 137] width 42 height 19
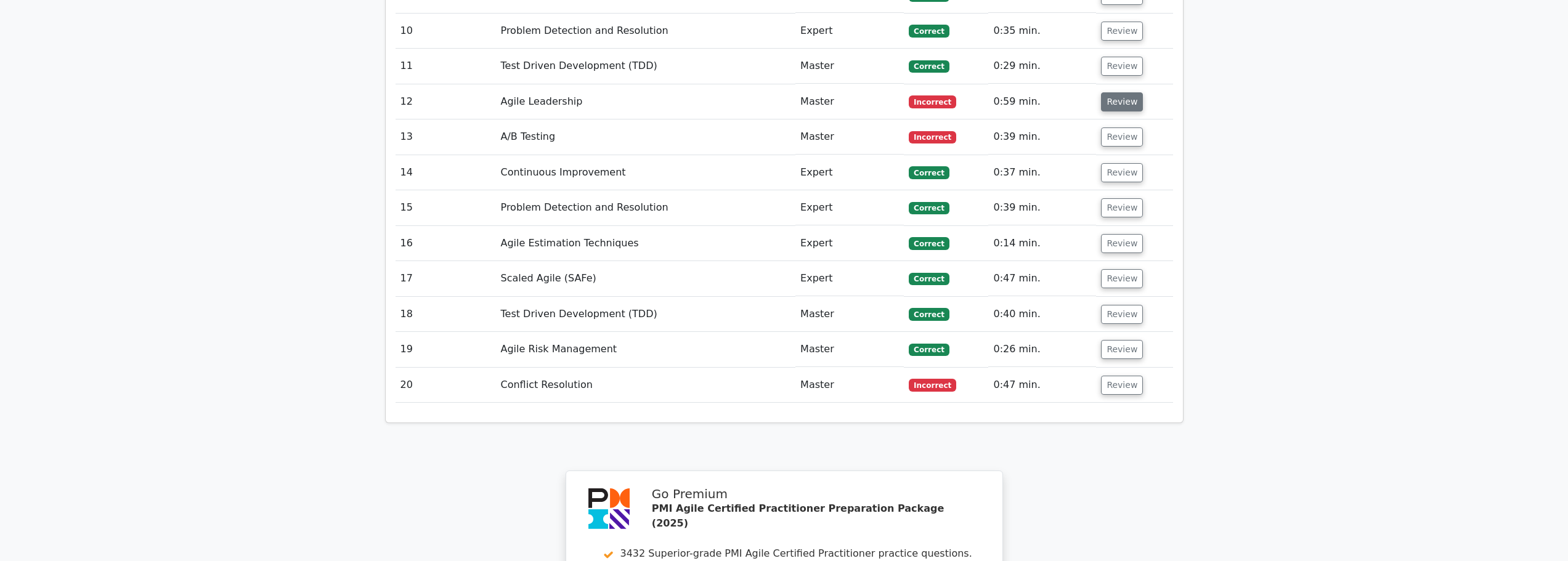
click at [1120, 93] on button "Review" at bounding box center [1121, 102] width 42 height 19
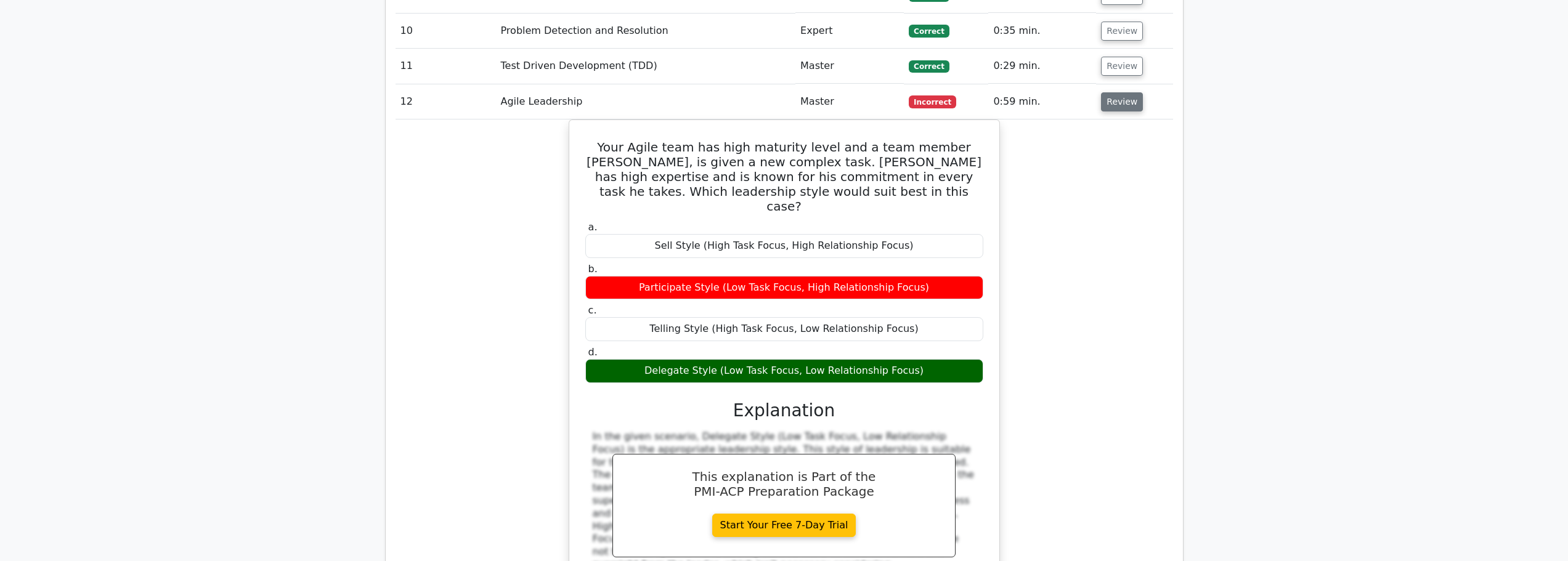
click at [1113, 93] on button "Review" at bounding box center [1121, 102] width 42 height 19
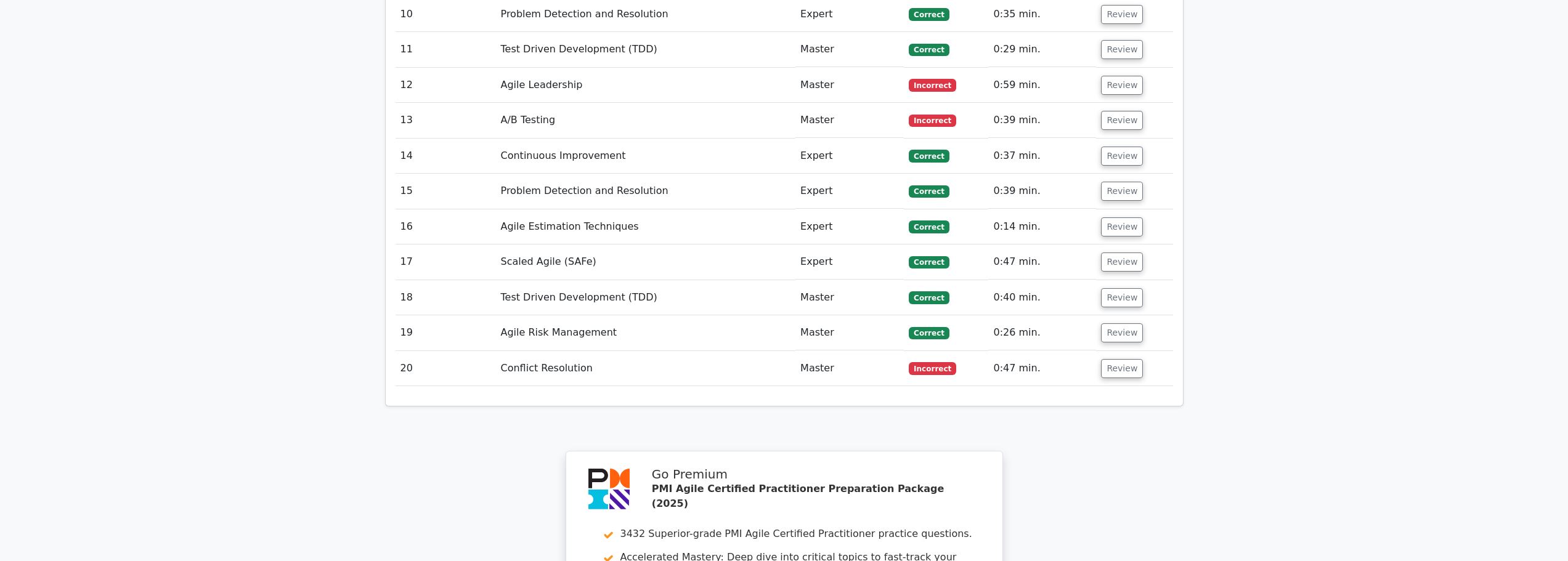
scroll to position [1848, 0]
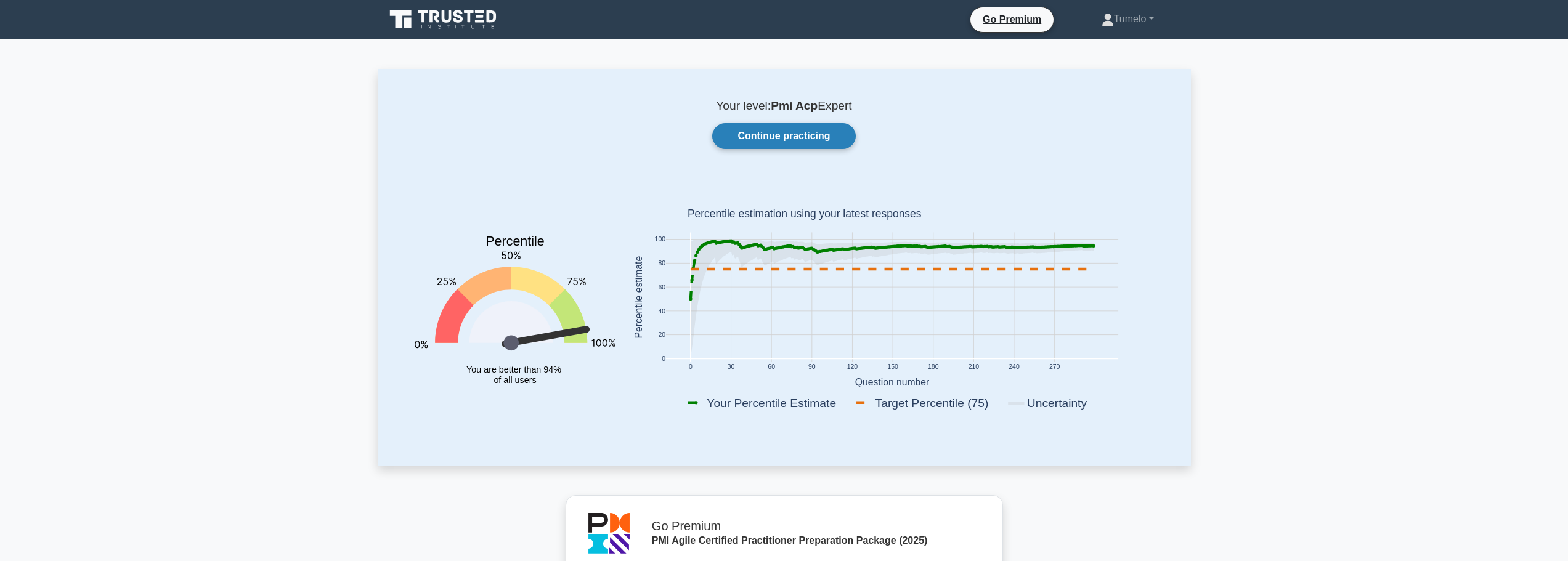
click at [785, 133] on link "Continue practicing" at bounding box center [784, 136] width 143 height 26
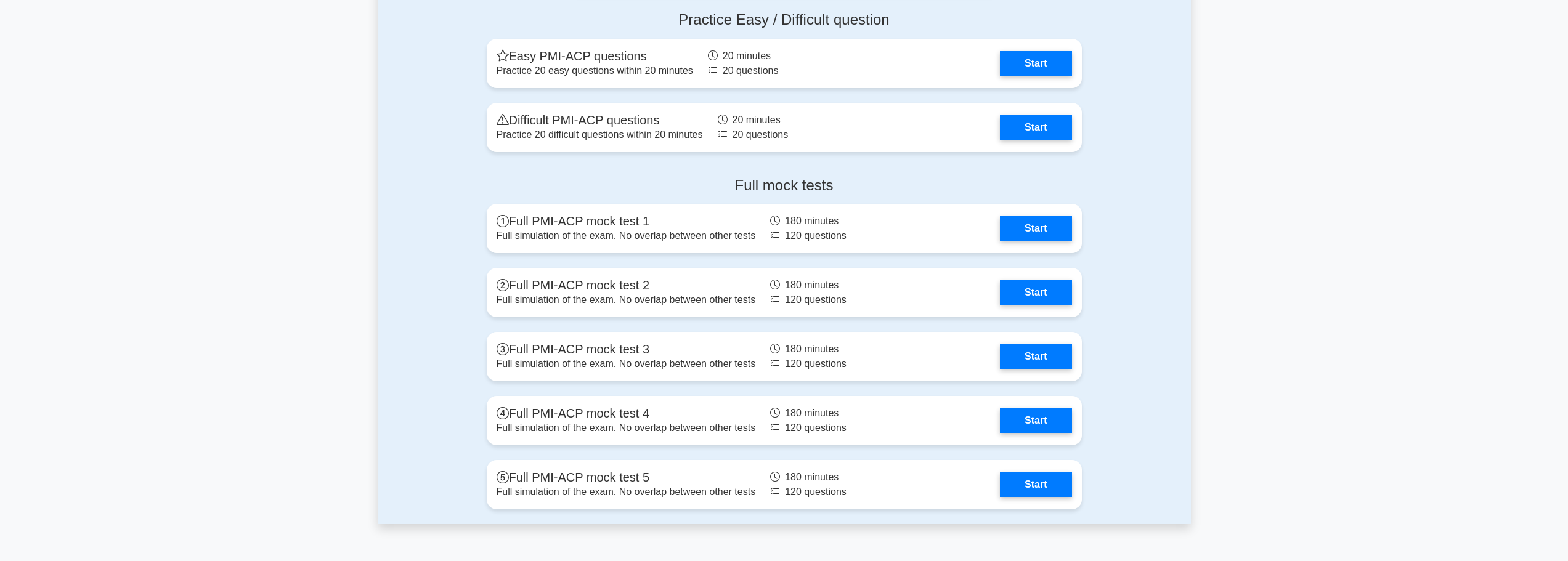
scroll to position [3819, 0]
